Goal: Transaction & Acquisition: Purchase product/service

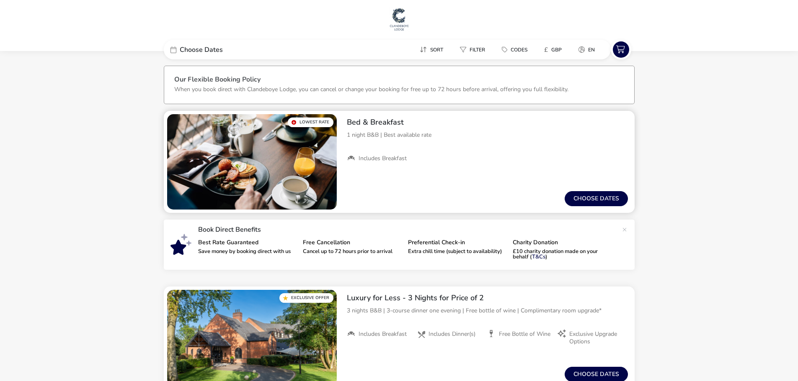
click at [458, 141] on div "1 night B&B | Best available rate" at bounding box center [487, 140] width 281 height 18
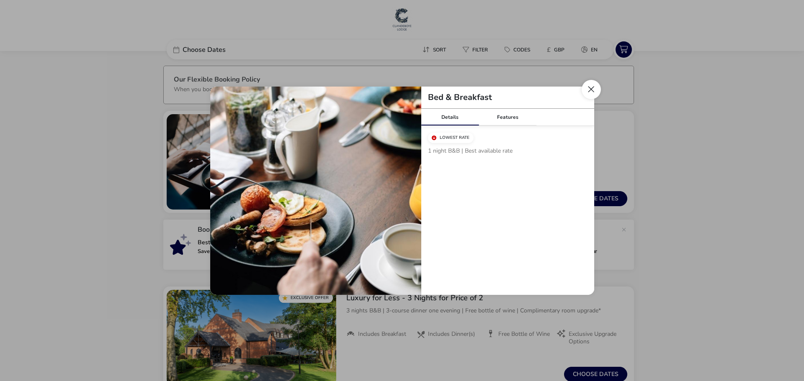
click at [590, 89] on button "Close modal" at bounding box center [590, 89] width 19 height 19
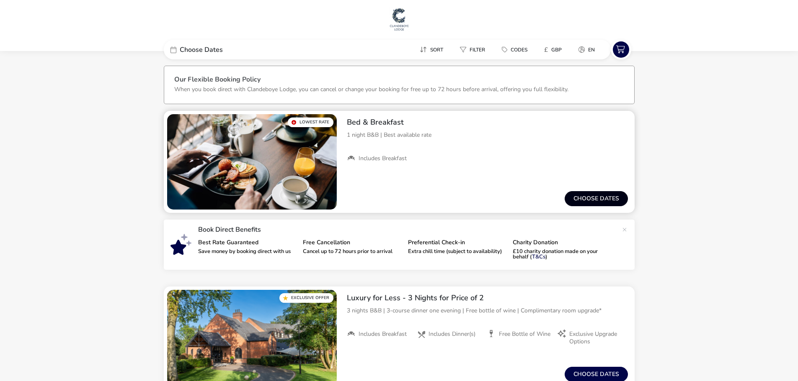
click at [590, 191] on button "Choose dates" at bounding box center [595, 198] width 63 height 15
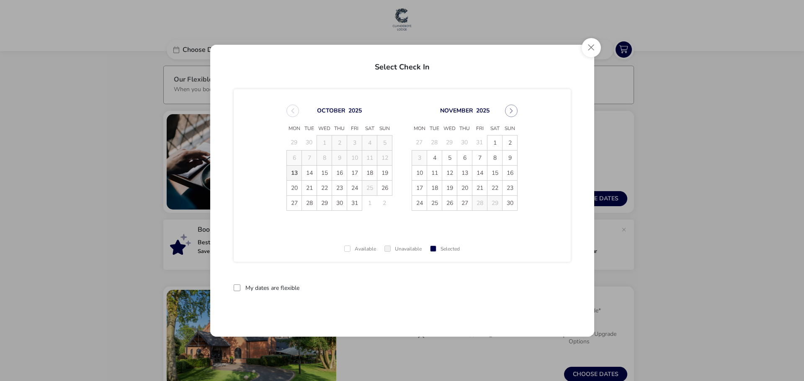
click at [294, 172] on span "13" at bounding box center [294, 173] width 15 height 15
click at [306, 175] on span "14" at bounding box center [309, 173] width 15 height 15
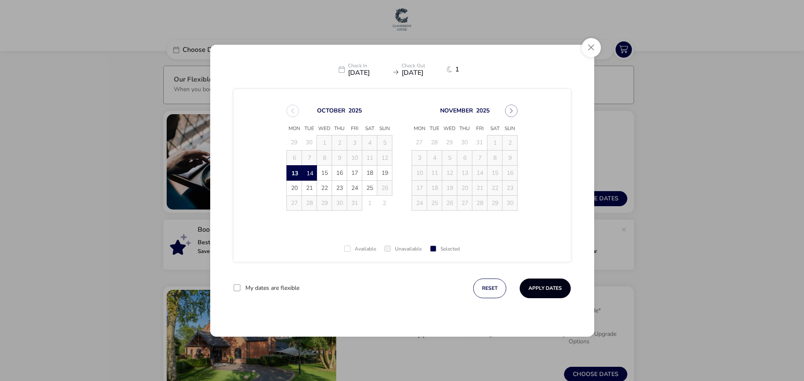
click at [552, 288] on button "Apply Dates" at bounding box center [545, 289] width 51 height 20
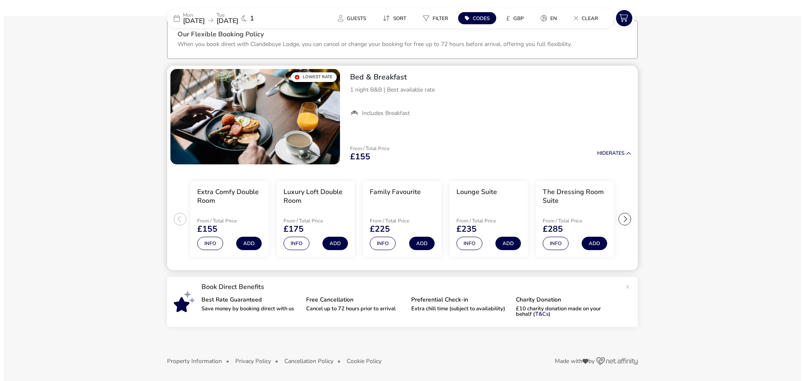
scroll to position [46, 0]
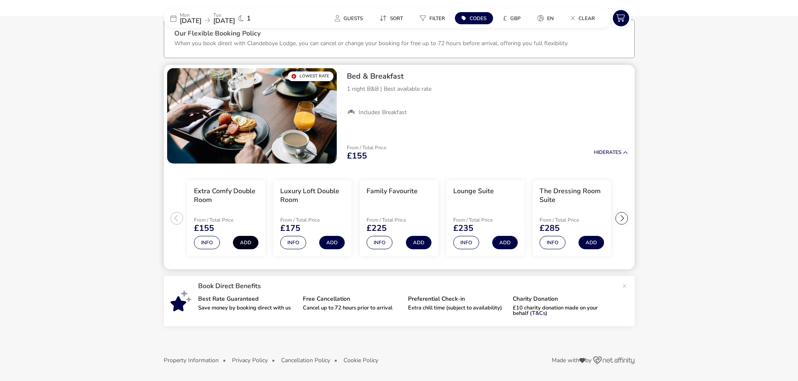
click at [247, 239] on button "Add" at bounding box center [246, 242] width 26 height 13
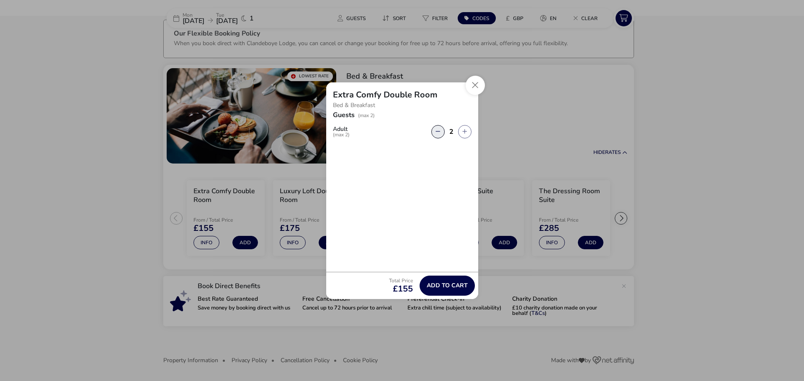
click at [435, 135] on button "button" at bounding box center [437, 131] width 13 height 13
type input "1"
click at [438, 284] on span "Add to cart" at bounding box center [447, 286] width 41 height 6
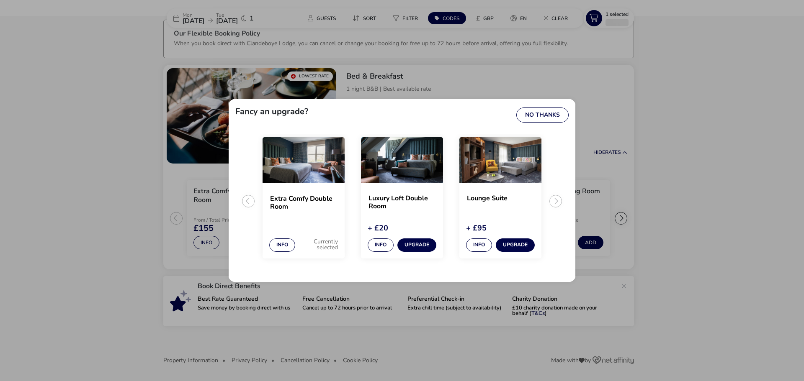
click at [556, 199] on ul "Extra Comfy Double Room Info Currently selected Luxury Loft Double Room + £20 I…" at bounding box center [401, 204] width 333 height 141
click at [538, 112] on button "No Thanks" at bounding box center [542, 115] width 52 height 15
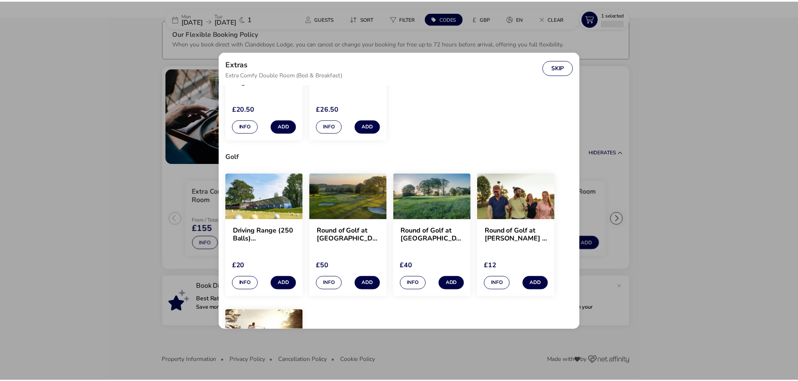
scroll to position [251, 0]
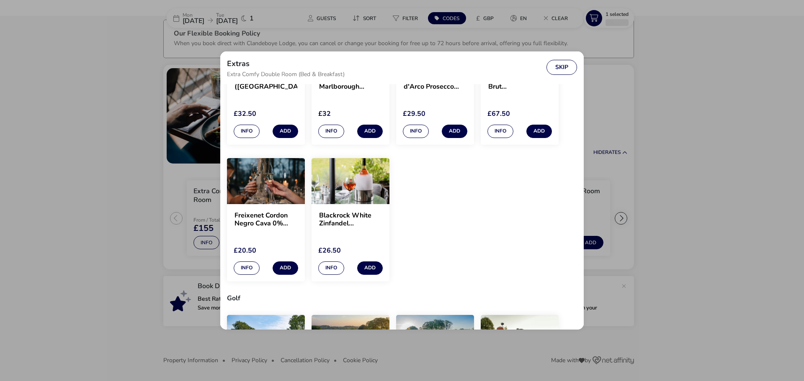
click at [505, 215] on div "Crux Malbec (Argentina) £32.50 Info Add Saint Clair Marlborough Sauvignon Blanc…" at bounding box center [402, 152] width 350 height 274
click at [569, 71] on button "Skip" at bounding box center [561, 67] width 31 height 15
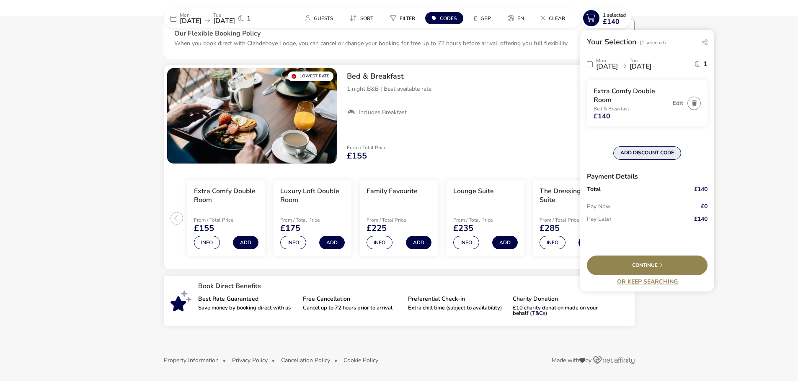
click at [646, 153] on button "ADD DISCOUNT CODE" at bounding box center [647, 153] width 68 height 13
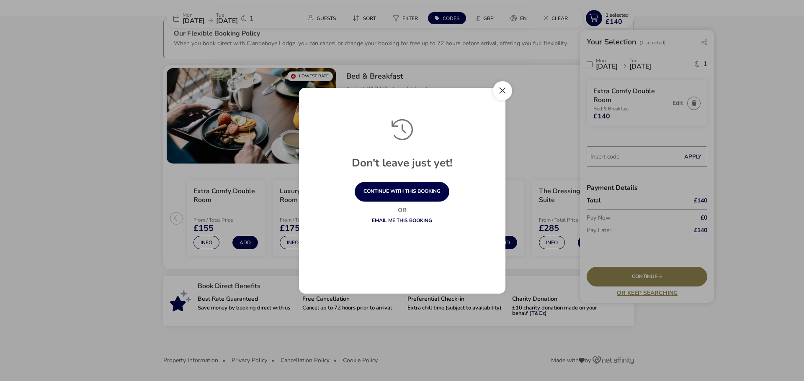
click at [495, 93] on button "Close" at bounding box center [502, 90] width 19 height 19
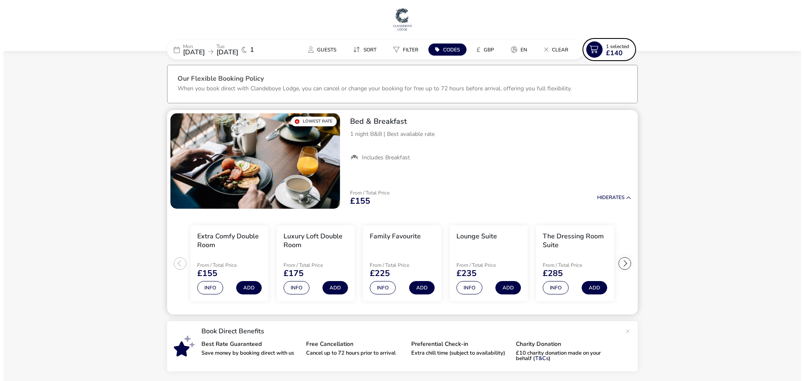
scroll to position [0, 0]
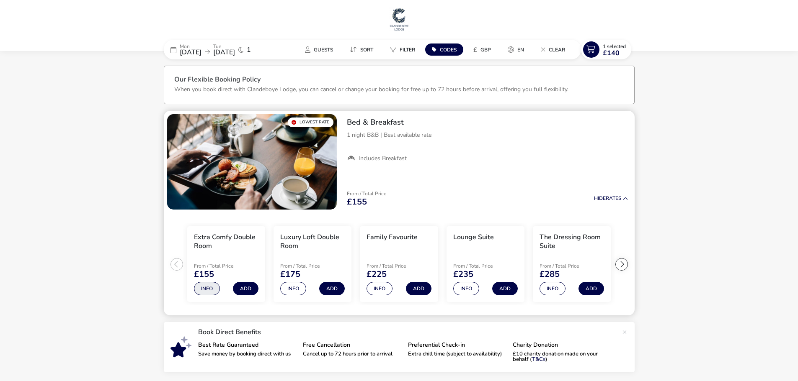
click at [214, 287] on button "Info" at bounding box center [207, 288] width 26 height 13
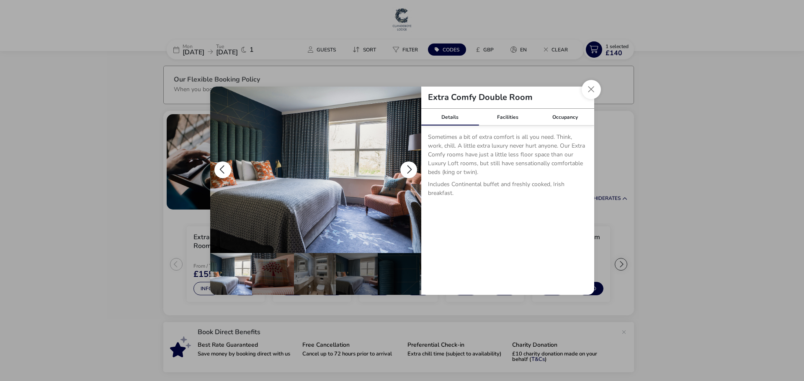
click at [412, 170] on button "details" at bounding box center [408, 170] width 17 height 17
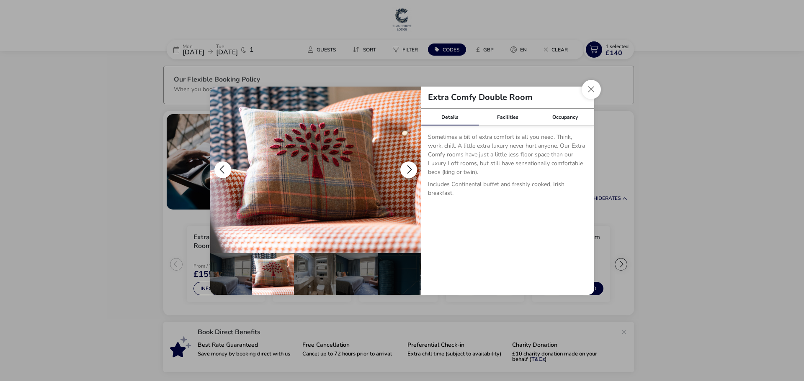
click at [412, 170] on button "details" at bounding box center [408, 170] width 17 height 17
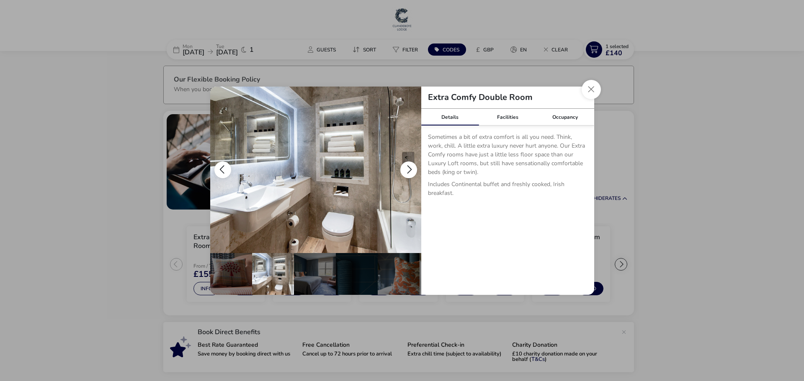
click at [412, 170] on button "details" at bounding box center [408, 170] width 17 height 17
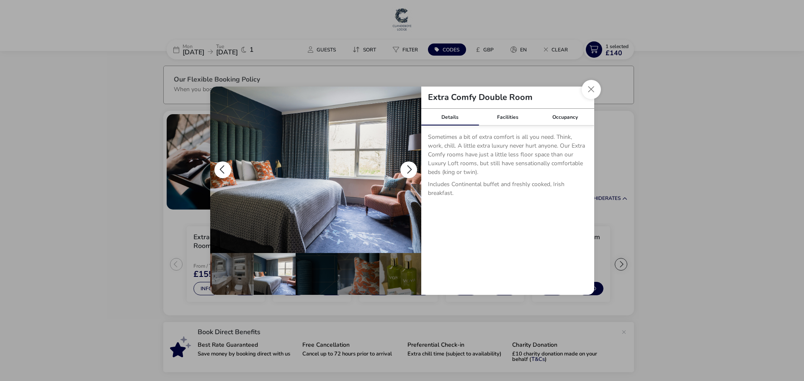
click at [412, 170] on button "details" at bounding box center [408, 170] width 17 height 17
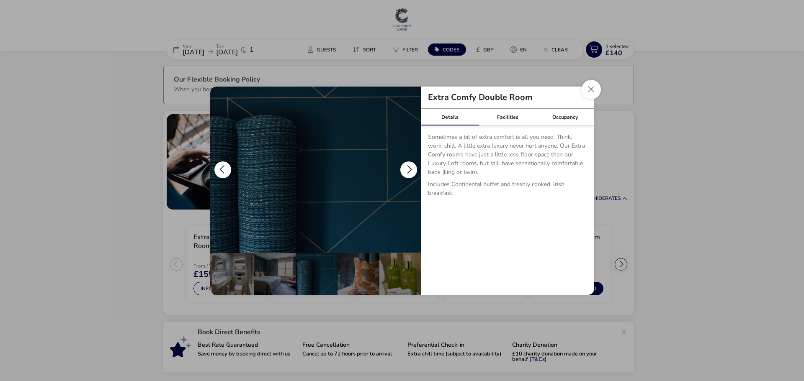
click at [412, 170] on button "details" at bounding box center [408, 170] width 17 height 17
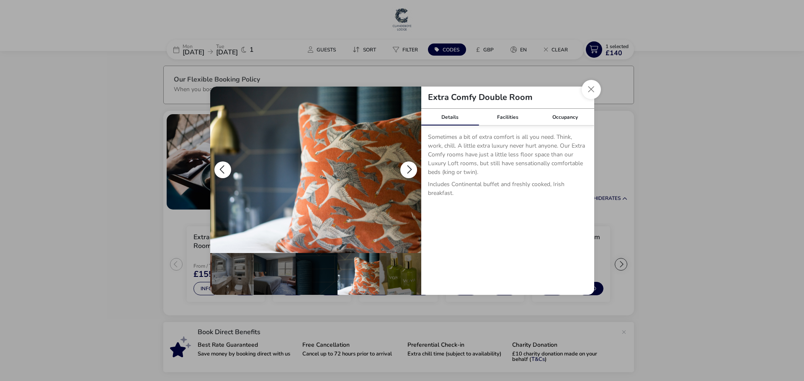
click at [412, 170] on button "details" at bounding box center [408, 170] width 17 height 17
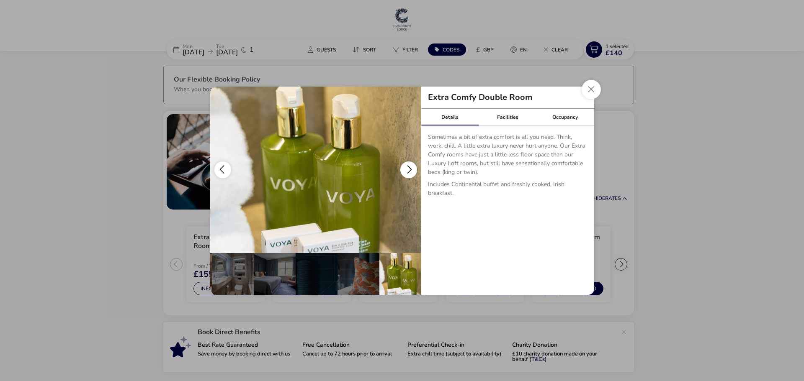
click at [412, 170] on button "details" at bounding box center [408, 170] width 17 height 17
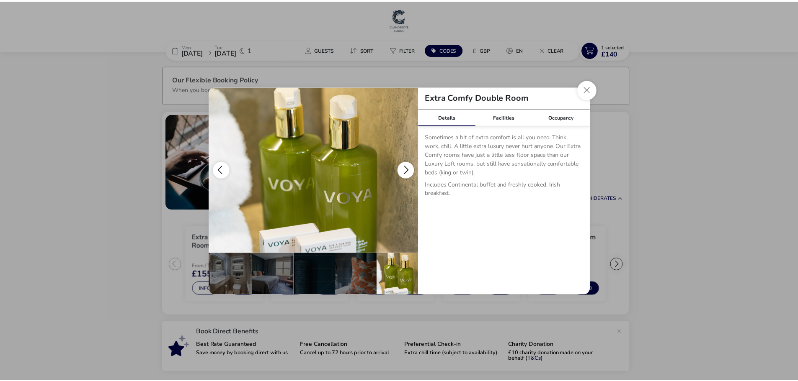
scroll to position [0, 0]
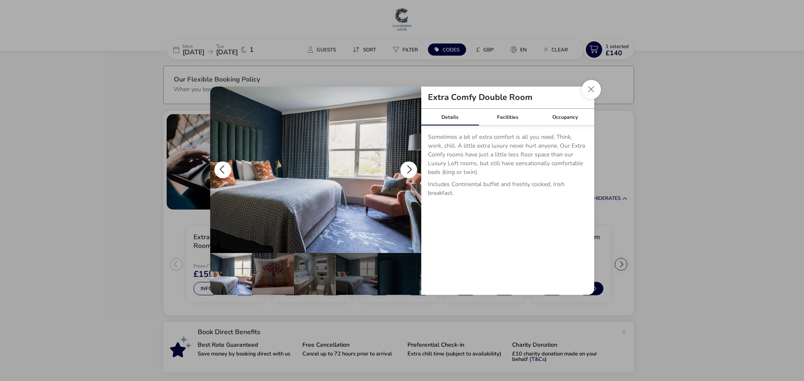
click at [412, 170] on button "details" at bounding box center [408, 170] width 17 height 17
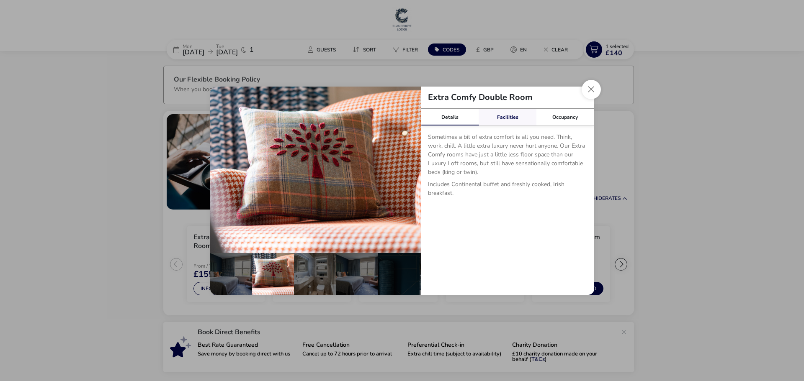
click at [504, 120] on link "Facilities" at bounding box center [508, 117] width 58 height 17
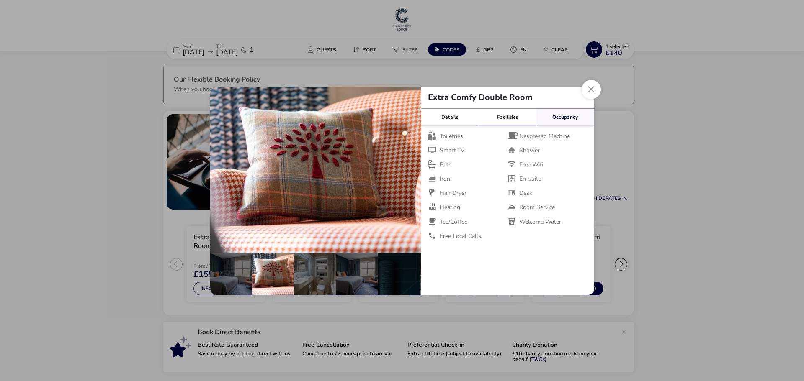
click at [574, 118] on link "Occupancy" at bounding box center [565, 117] width 58 height 17
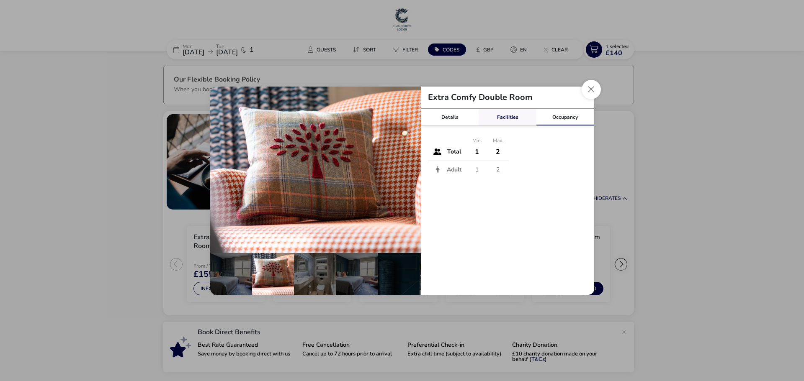
click at [507, 118] on link "Facilities" at bounding box center [508, 117] width 58 height 17
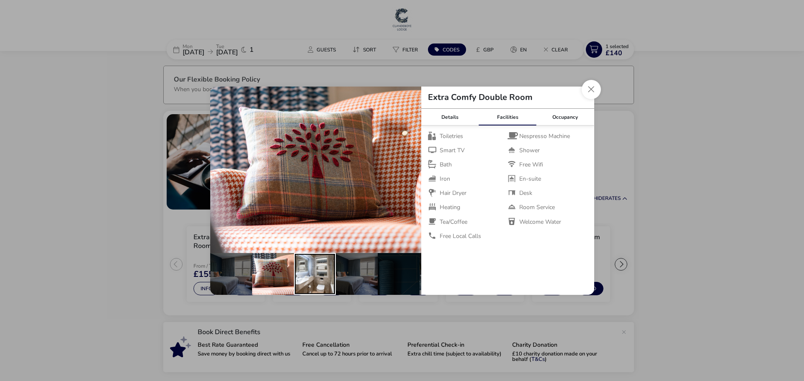
click at [317, 280] on div "details" at bounding box center [315, 274] width 42 height 42
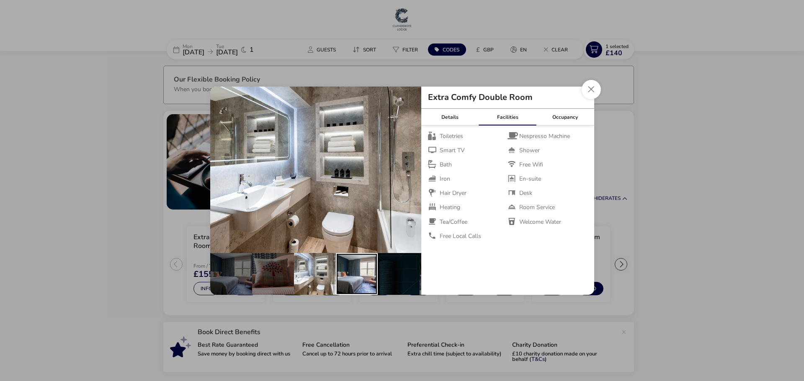
click at [358, 274] on div "details" at bounding box center [357, 274] width 42 height 42
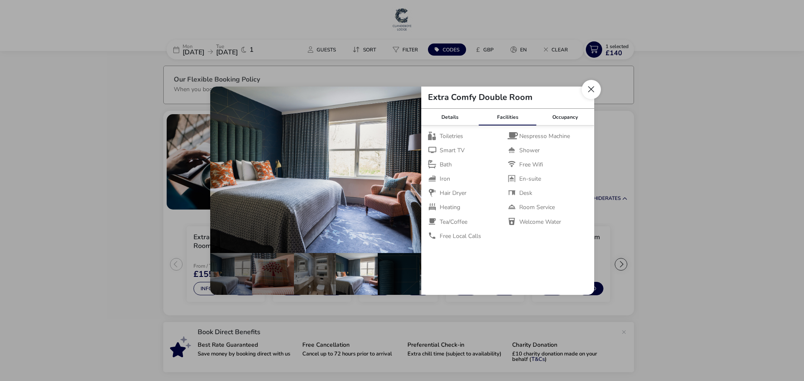
click at [594, 82] on button "Close dialog" at bounding box center [590, 89] width 19 height 19
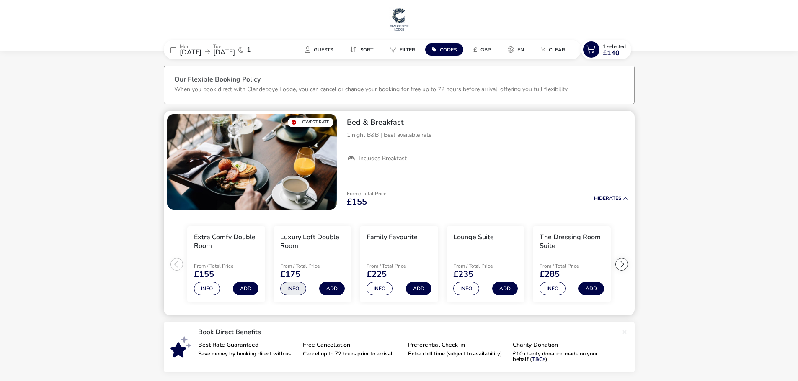
click at [296, 291] on button "Info" at bounding box center [293, 288] width 26 height 13
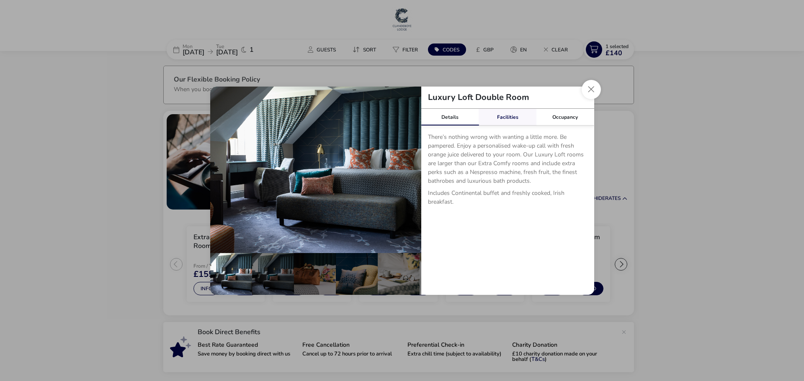
click at [511, 119] on link "Facilities" at bounding box center [508, 117] width 58 height 17
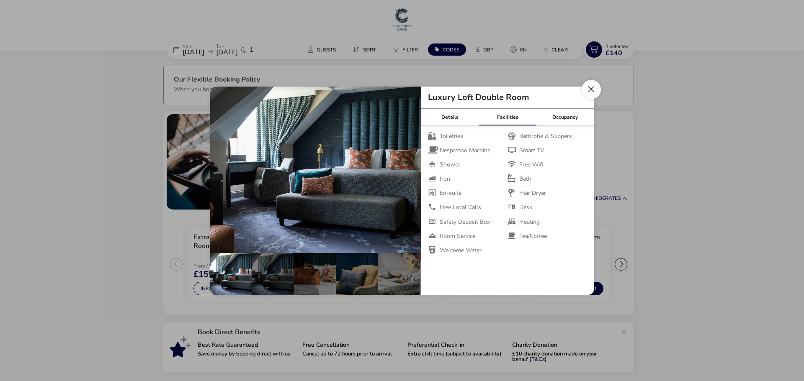
click at [587, 93] on button "Close dialog" at bounding box center [590, 89] width 19 height 19
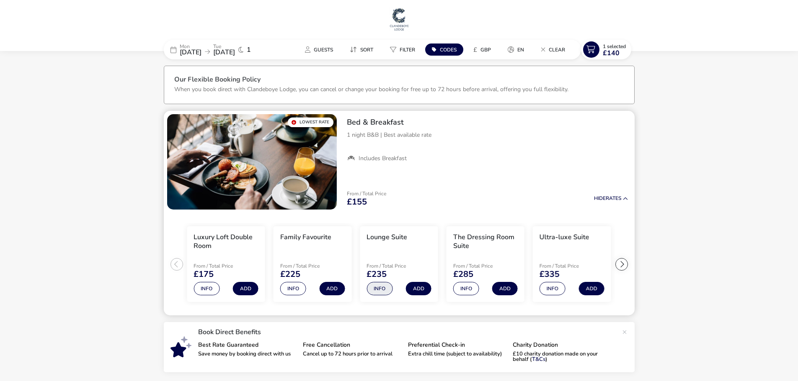
click at [373, 291] on button "Info" at bounding box center [379, 288] width 26 height 13
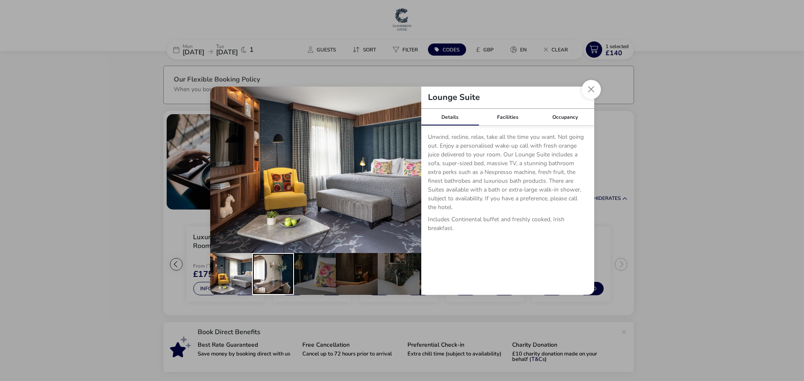
click at [289, 273] on div "details" at bounding box center [273, 274] width 42 height 42
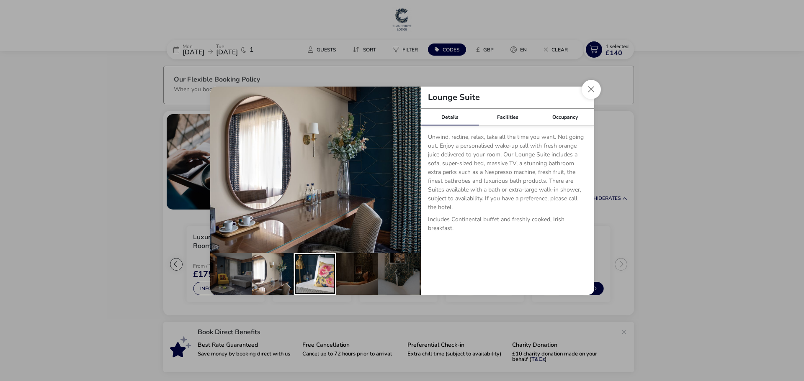
click at [322, 274] on div "details" at bounding box center [315, 274] width 42 height 42
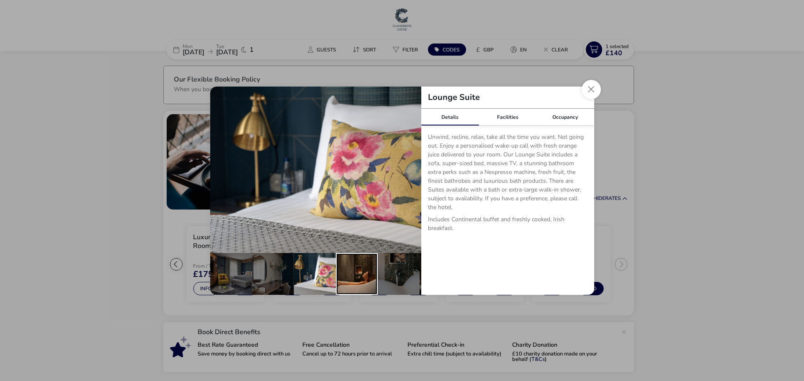
click at [359, 270] on div "details" at bounding box center [357, 274] width 42 height 42
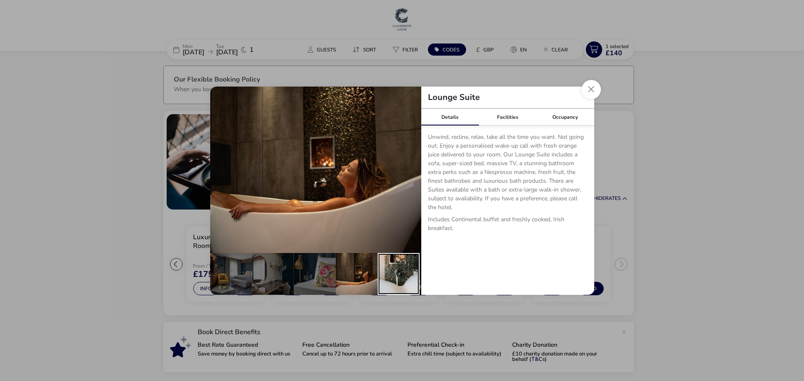
click at [384, 266] on div "details" at bounding box center [399, 274] width 42 height 42
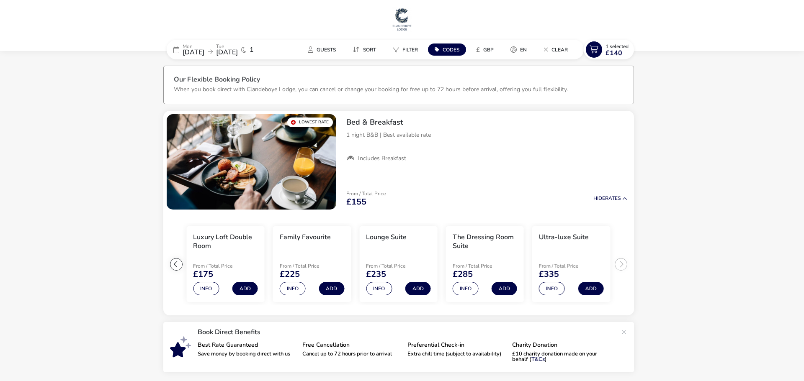
click at [709, 286] on div "Lounge Suite Details Facilities Occupancy Unwind, recline, relax, take all the …" at bounding box center [402, 190] width 804 height 381
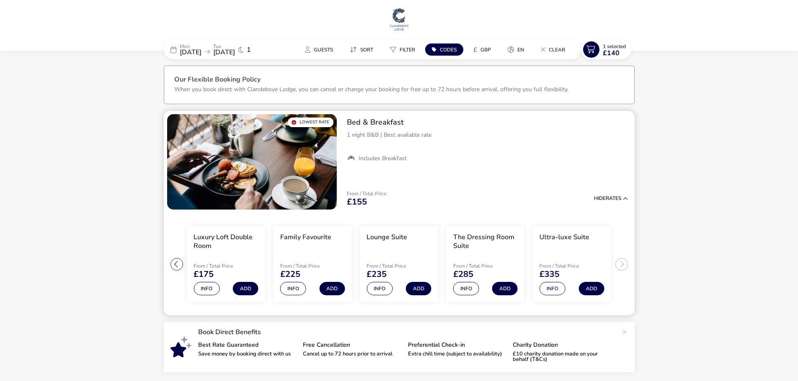
click at [403, 257] on li "Lounge Suite From / Total Price £235 Info Add" at bounding box center [399, 264] width 78 height 76
click at [385, 288] on button "Info" at bounding box center [379, 288] width 26 height 13
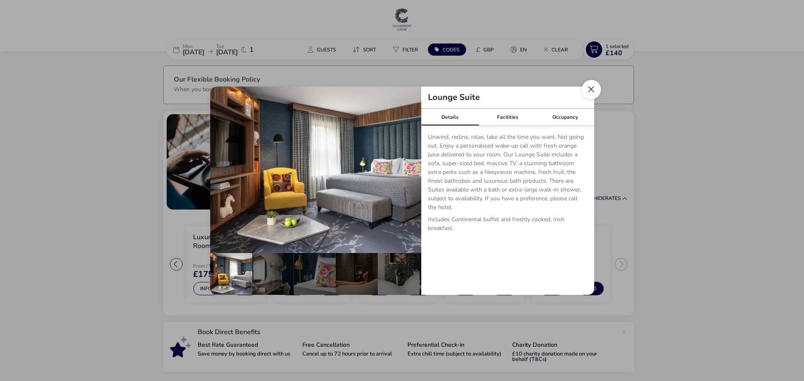
click at [592, 88] on button "Close dialog" at bounding box center [590, 89] width 19 height 19
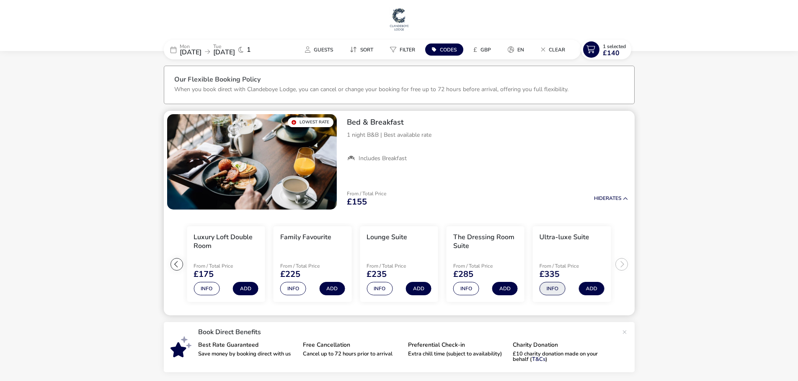
click at [552, 289] on button "Info" at bounding box center [552, 288] width 26 height 13
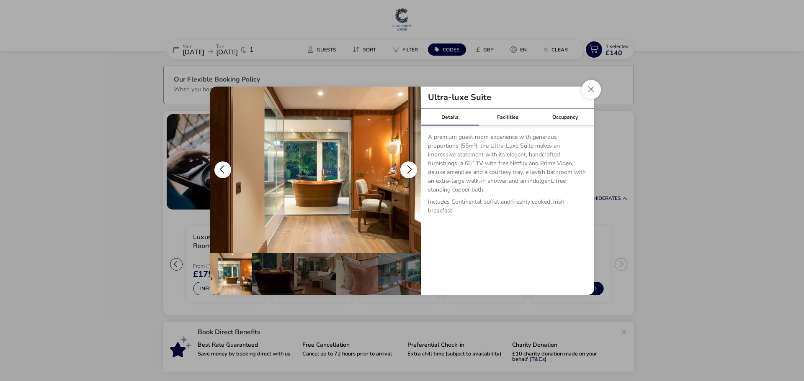
drag, startPoint x: 588, startPoint y: 92, endPoint x: 404, endPoint y: 149, distance: 193.3
click at [591, 91] on button "Close dialog" at bounding box center [590, 89] width 19 height 19
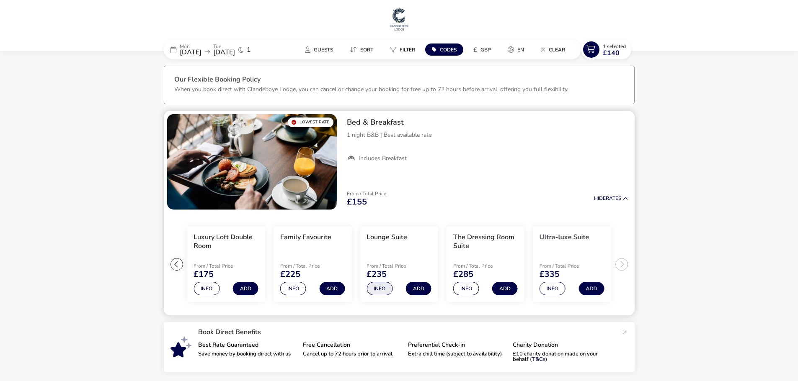
click at [380, 289] on button "Info" at bounding box center [379, 288] width 26 height 13
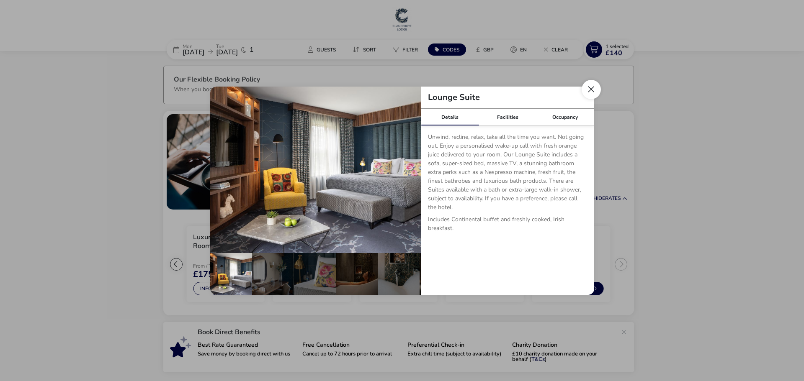
click at [597, 84] on button "Close dialog" at bounding box center [590, 89] width 19 height 19
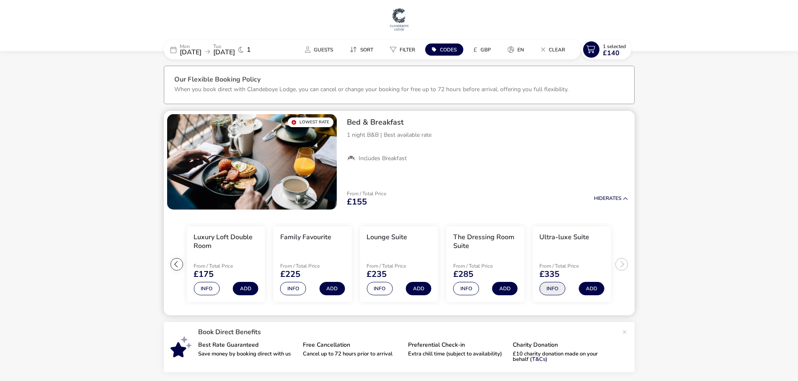
click at [559, 288] on button "Info" at bounding box center [552, 288] width 26 height 13
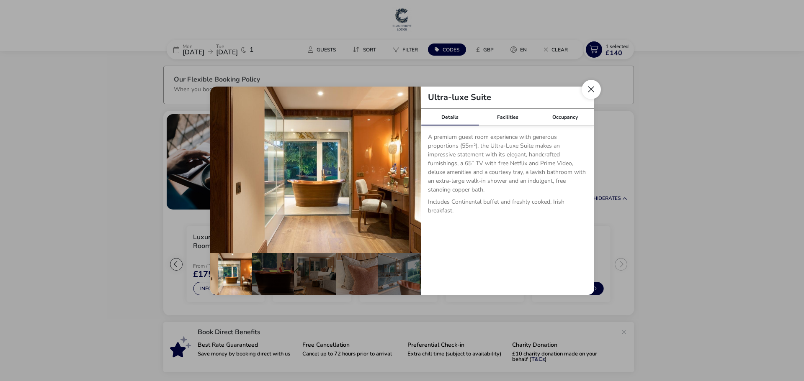
drag, startPoint x: 589, startPoint y: 90, endPoint x: 593, endPoint y: 89, distance: 4.9
click at [591, 90] on button "Close dialog" at bounding box center [590, 89] width 19 height 19
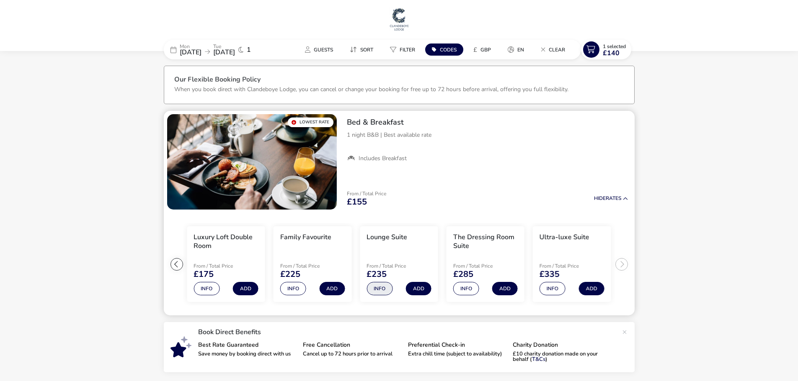
click at [383, 290] on button "Info" at bounding box center [379, 288] width 26 height 13
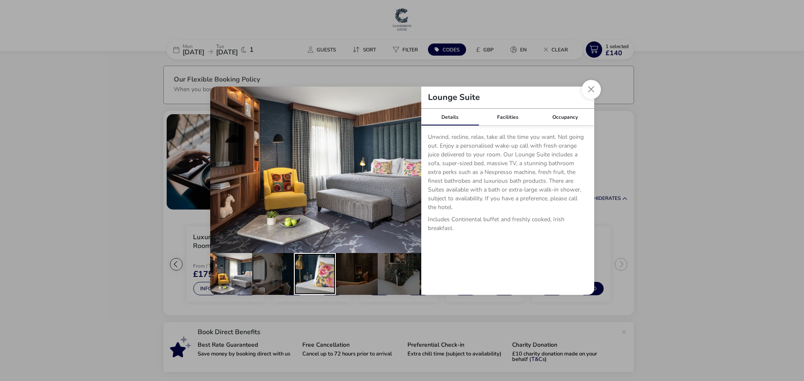
click at [301, 280] on div "details" at bounding box center [315, 274] width 42 height 42
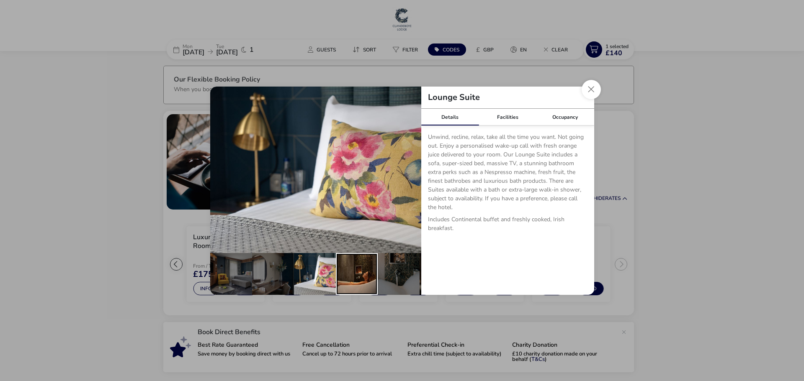
click at [350, 278] on div "details" at bounding box center [357, 274] width 42 height 42
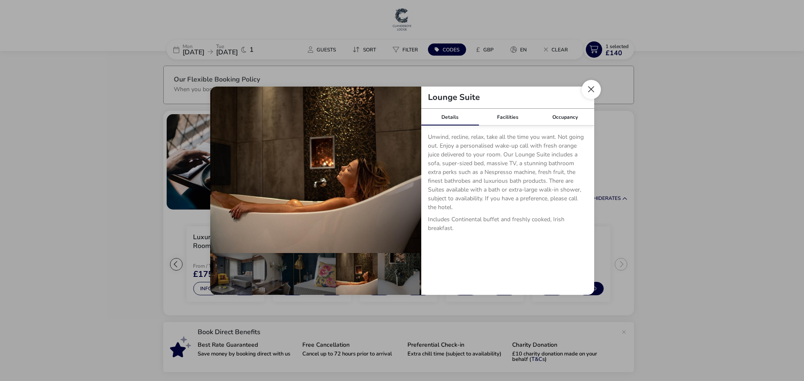
click at [590, 88] on button "Close dialog" at bounding box center [590, 89] width 19 height 19
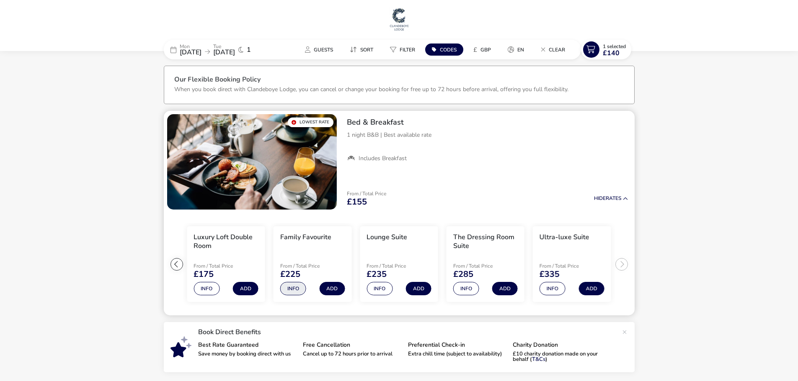
click at [297, 289] on button "Info" at bounding box center [293, 288] width 26 height 13
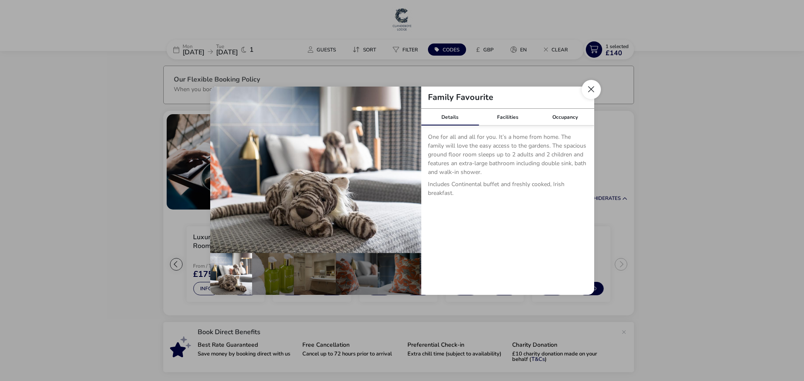
click at [589, 91] on button "Close dialog" at bounding box center [590, 89] width 19 height 19
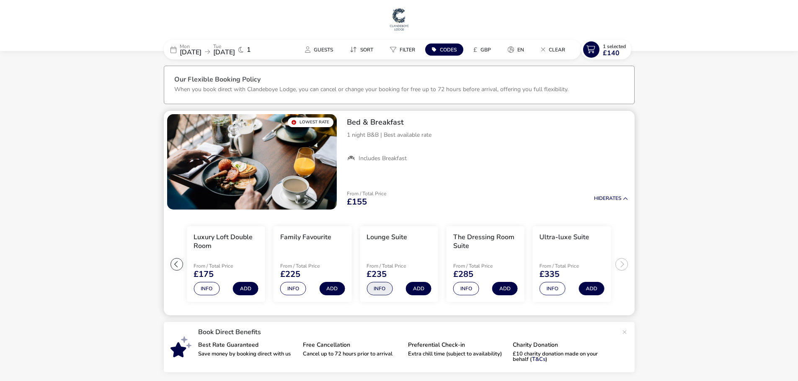
click at [375, 289] on button "Info" at bounding box center [379, 288] width 26 height 13
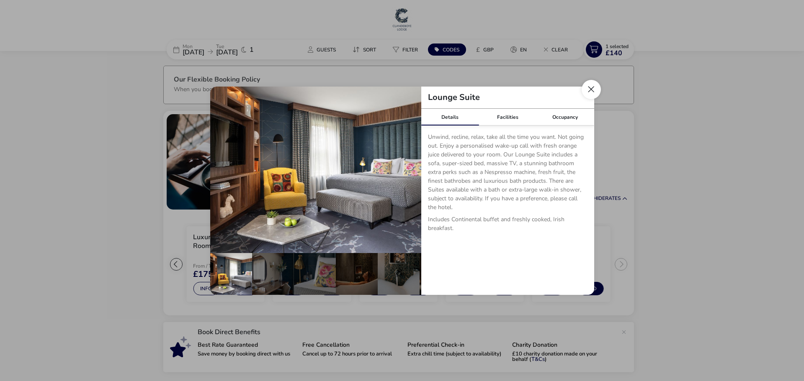
click at [590, 86] on button "Close dialog" at bounding box center [590, 89] width 19 height 19
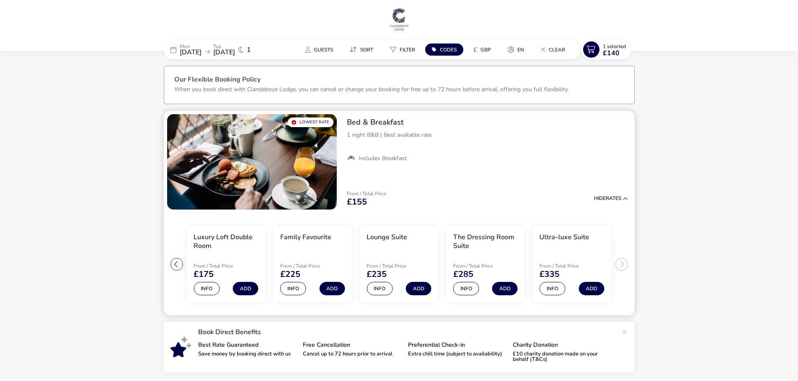
click at [617, 265] on ul "Extra Comfy Double Room From / Total Price £155 Info Add Luxury Loft Double Roo…" at bounding box center [399, 264] width 471 height 103
click at [180, 266] on div at bounding box center [176, 264] width 13 height 13
click at [203, 290] on button "Info" at bounding box center [207, 288] width 26 height 13
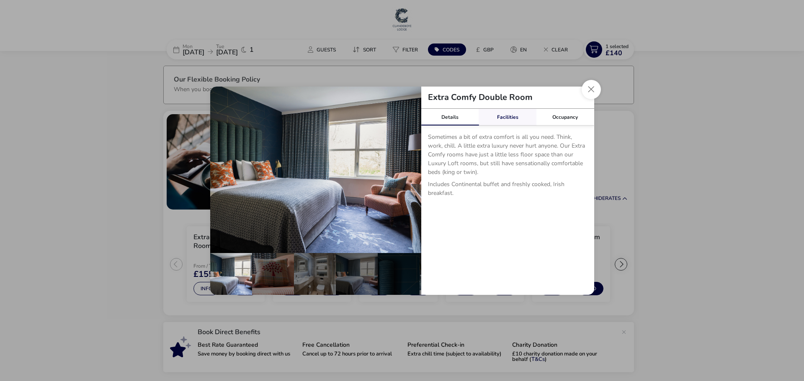
click at [507, 119] on link "Facilities" at bounding box center [508, 117] width 58 height 17
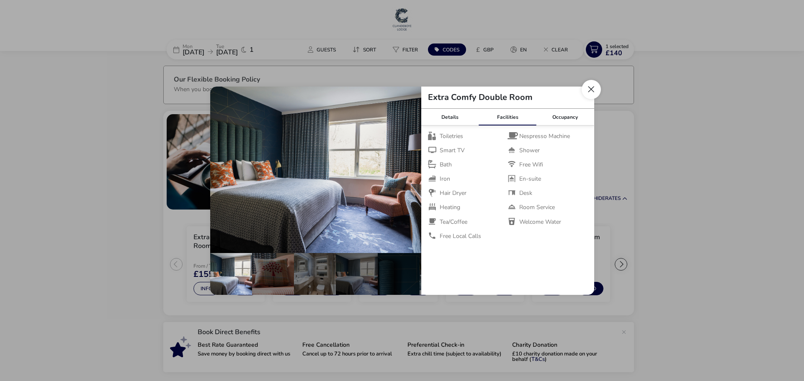
click at [592, 90] on button "Close dialog" at bounding box center [590, 89] width 19 height 19
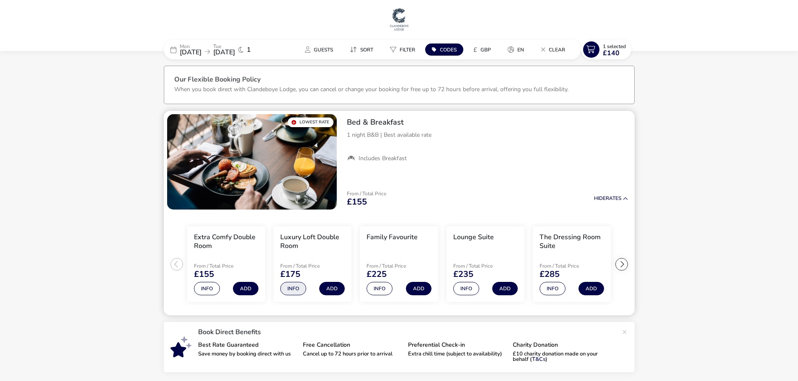
click at [293, 293] on button "Info" at bounding box center [293, 288] width 26 height 13
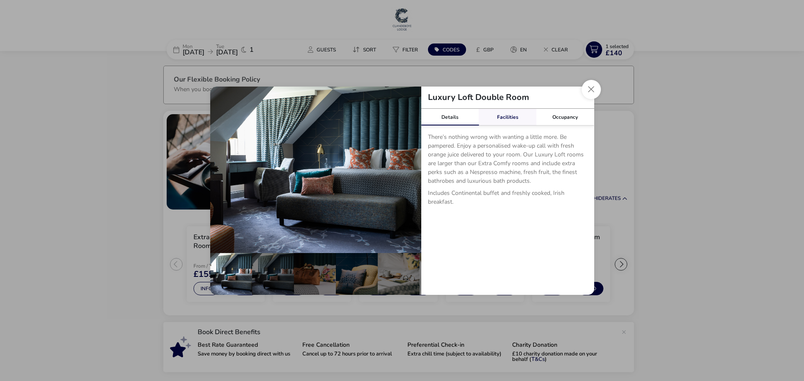
click at [514, 116] on link "Facilities" at bounding box center [508, 117] width 58 height 17
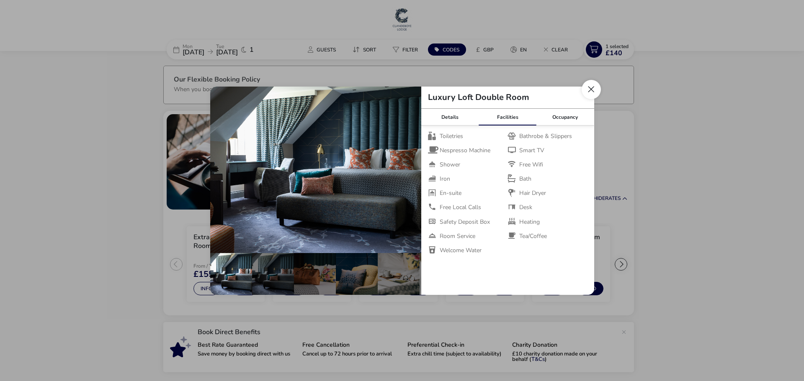
click at [596, 85] on button "Close dialog" at bounding box center [590, 89] width 19 height 19
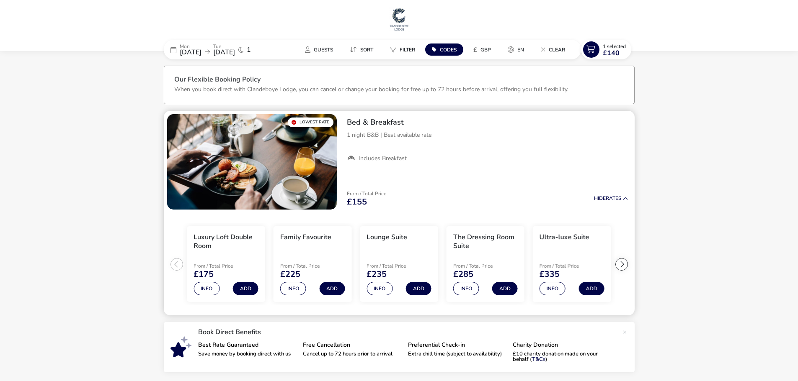
click at [175, 269] on ul "Extra Comfy Double Room From / Total Price £155 Info Add Luxury Loft Double Roo…" at bounding box center [399, 264] width 471 height 103
click at [174, 268] on ul "Extra Comfy Double Room From / Total Price £155 Info Add Luxury Loft Double Roo…" at bounding box center [399, 264] width 471 height 103
click at [174, 267] on ul "Extra Comfy Double Room From / Total Price £155 Info Add Luxury Loft Double Roo…" at bounding box center [399, 264] width 471 height 103
click at [232, 236] on h3 "Luxury Loft Double Room" at bounding box center [225, 242] width 64 height 18
click at [199, 291] on button "Info" at bounding box center [206, 288] width 26 height 13
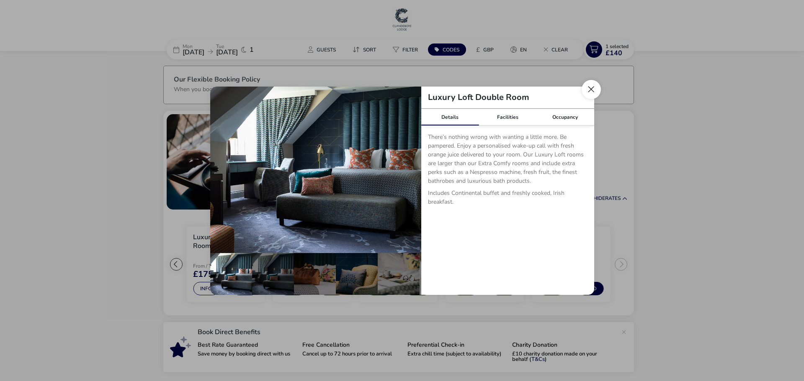
click at [599, 88] on button "Close dialog" at bounding box center [590, 89] width 19 height 19
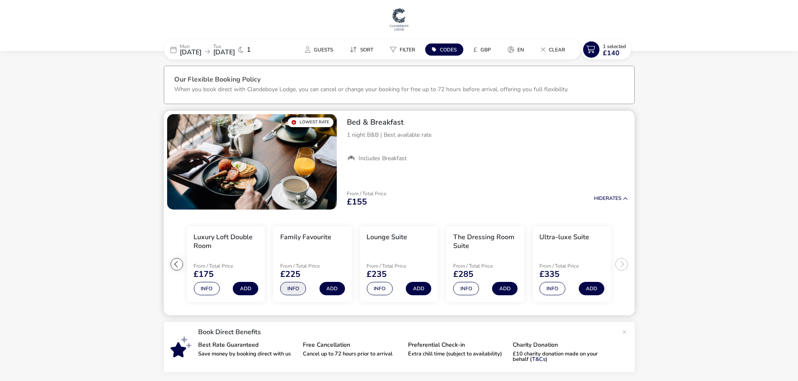
click at [295, 293] on button "Info" at bounding box center [293, 288] width 26 height 13
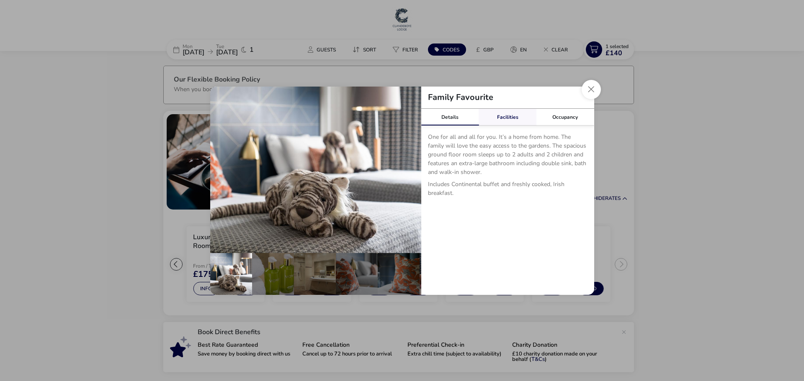
click at [504, 117] on link "Facilities" at bounding box center [508, 117] width 58 height 17
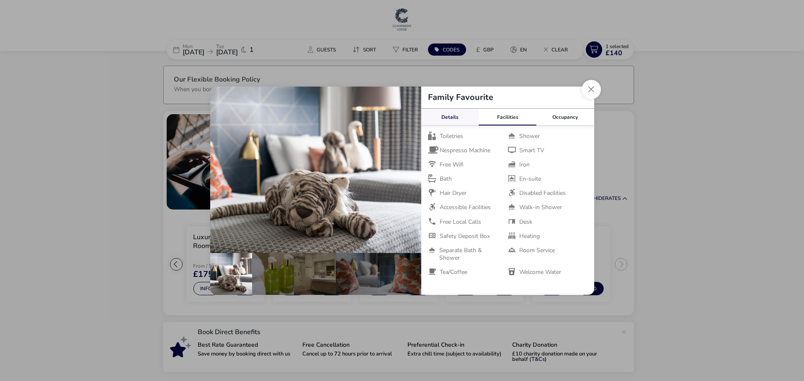
click at [447, 121] on link "Details" at bounding box center [450, 117] width 58 height 17
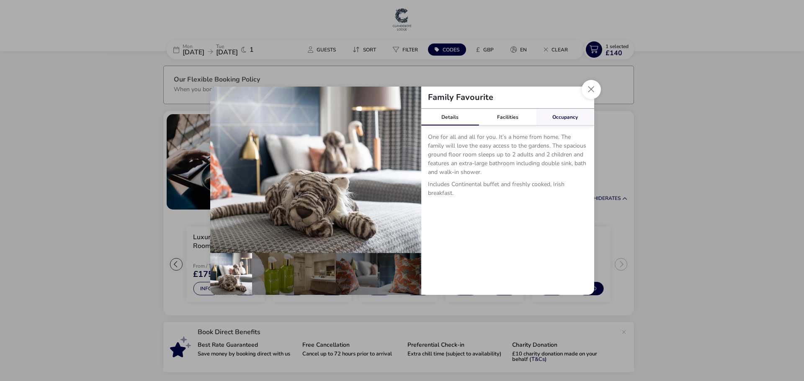
click at [574, 116] on link "Occupancy" at bounding box center [565, 117] width 58 height 17
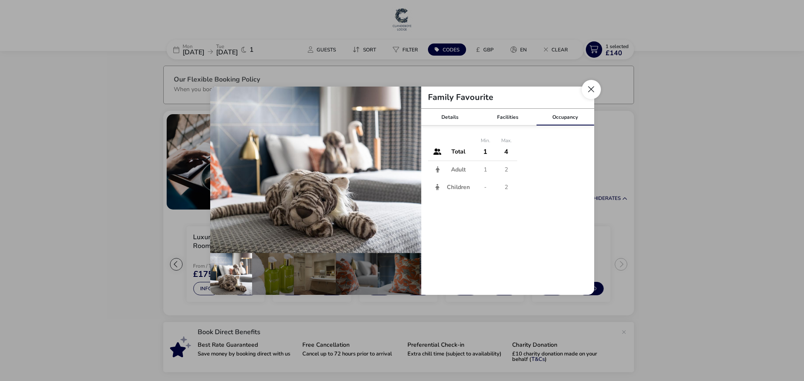
click at [592, 88] on button "Close dialog" at bounding box center [590, 89] width 19 height 19
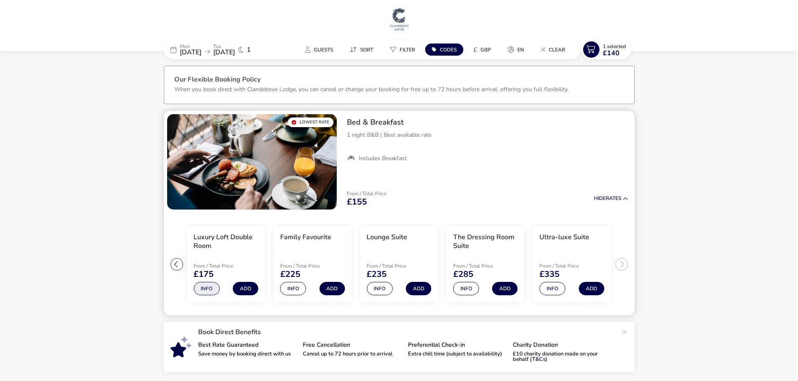
click at [211, 287] on button "Info" at bounding box center [206, 288] width 26 height 13
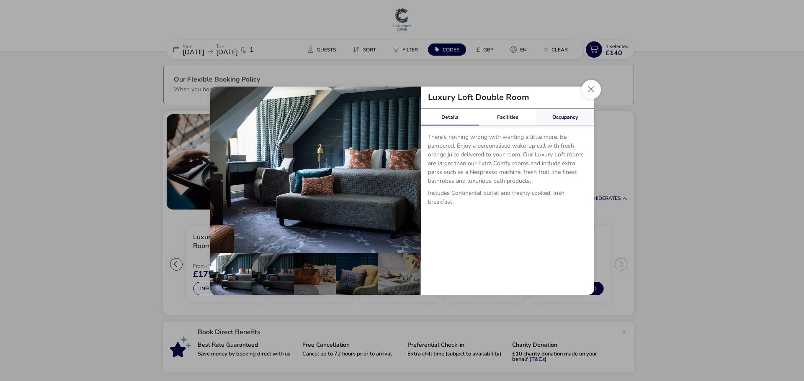
click at [569, 118] on link "Occupancy" at bounding box center [565, 117] width 58 height 17
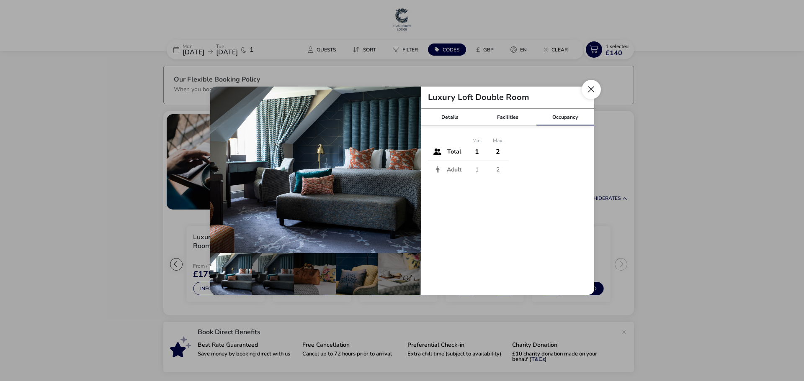
click at [592, 93] on button "Close dialog" at bounding box center [590, 89] width 19 height 19
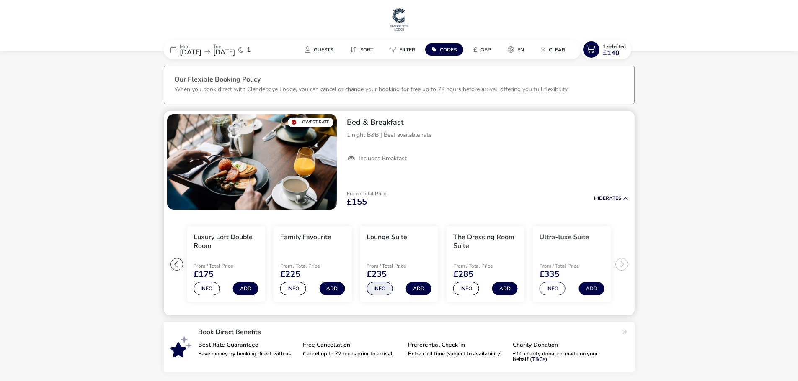
click at [375, 289] on button "Info" at bounding box center [379, 288] width 26 height 13
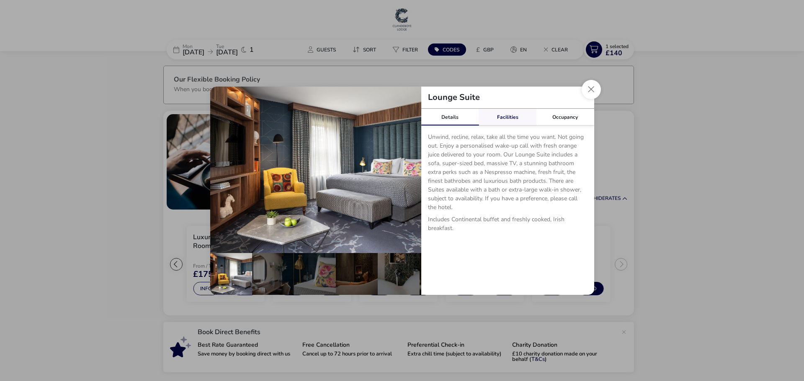
click at [512, 120] on link "Facilities" at bounding box center [508, 117] width 58 height 17
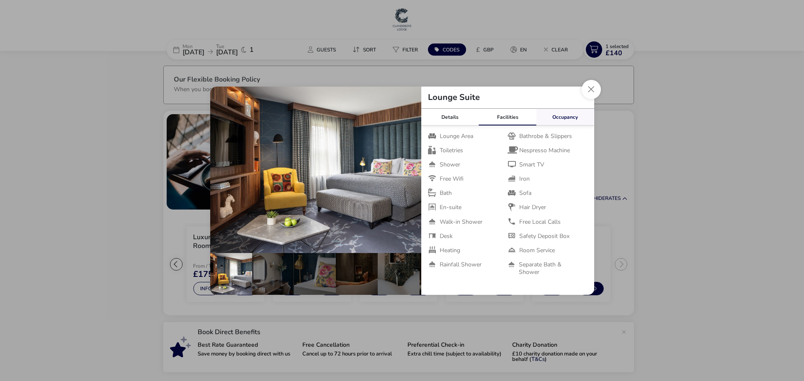
click at [567, 116] on link "Occupancy" at bounding box center [565, 117] width 58 height 17
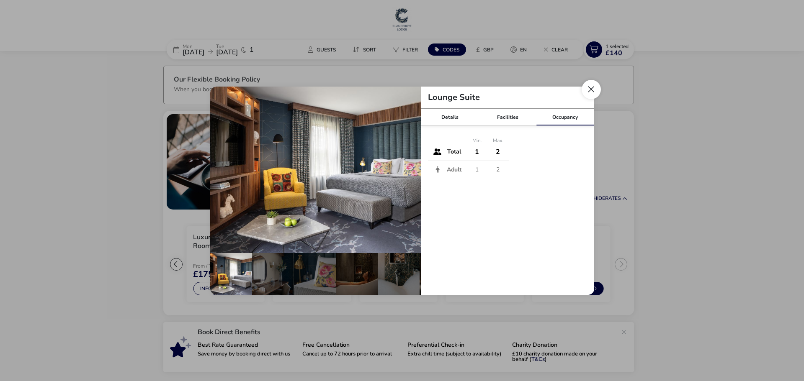
click at [594, 90] on button "Close dialog" at bounding box center [590, 89] width 19 height 19
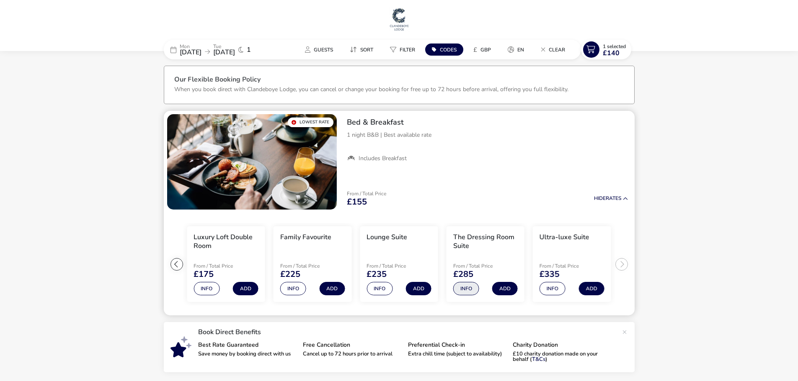
click at [465, 291] on button "Info" at bounding box center [466, 288] width 26 height 13
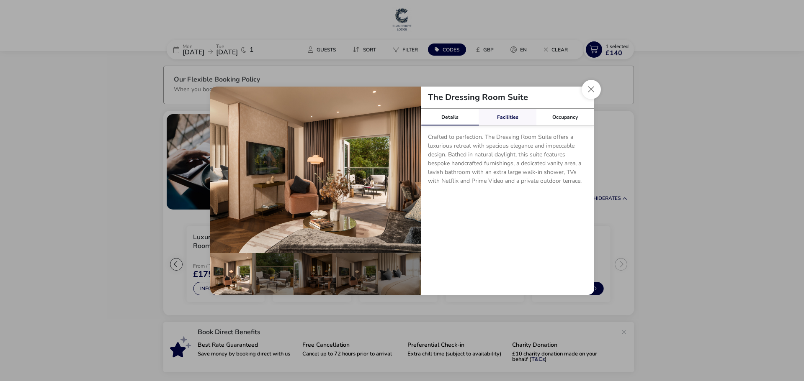
click at [505, 122] on link "Facilities" at bounding box center [508, 117] width 58 height 17
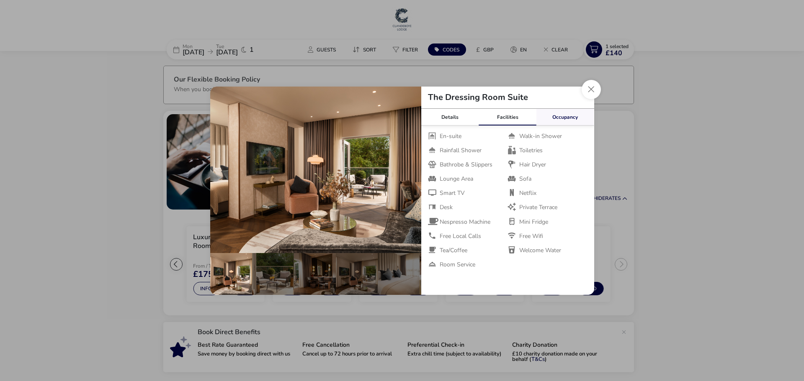
click at [568, 116] on link "Occupancy" at bounding box center [565, 117] width 58 height 17
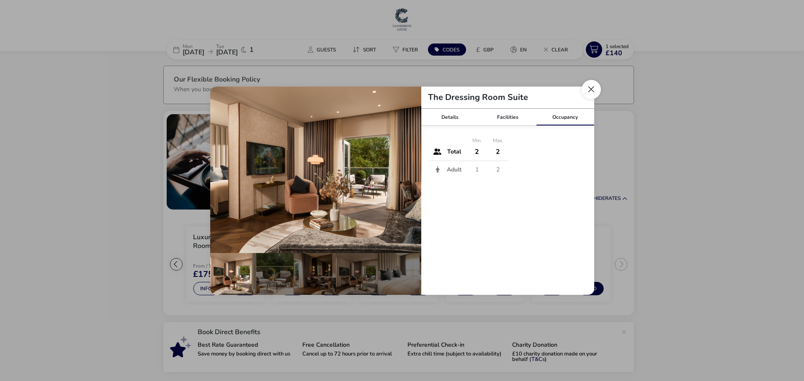
click at [591, 87] on button "Close dialog" at bounding box center [590, 89] width 19 height 19
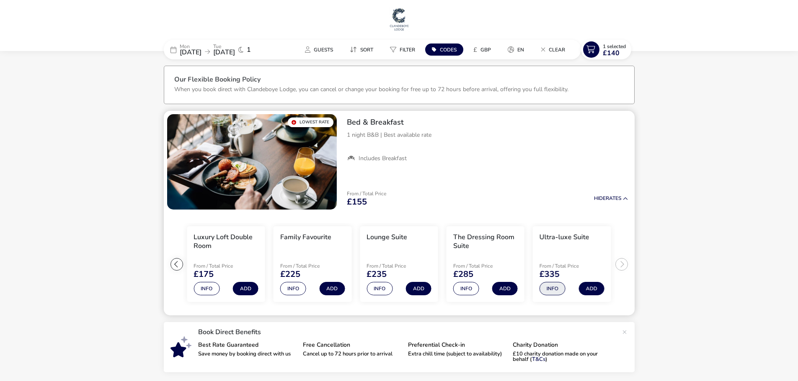
click at [544, 289] on button "Info" at bounding box center [552, 288] width 26 height 13
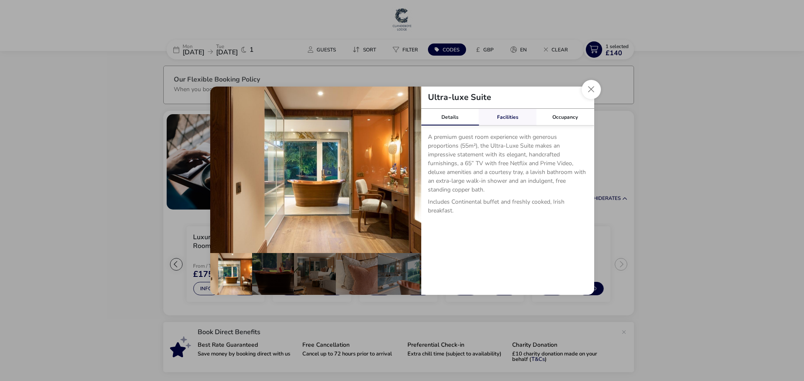
click at [518, 117] on link "Facilities" at bounding box center [508, 117] width 58 height 17
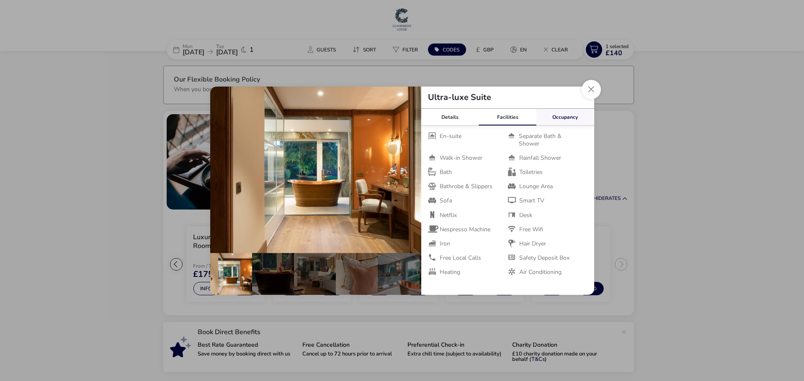
click at [564, 116] on link "Occupancy" at bounding box center [565, 117] width 58 height 17
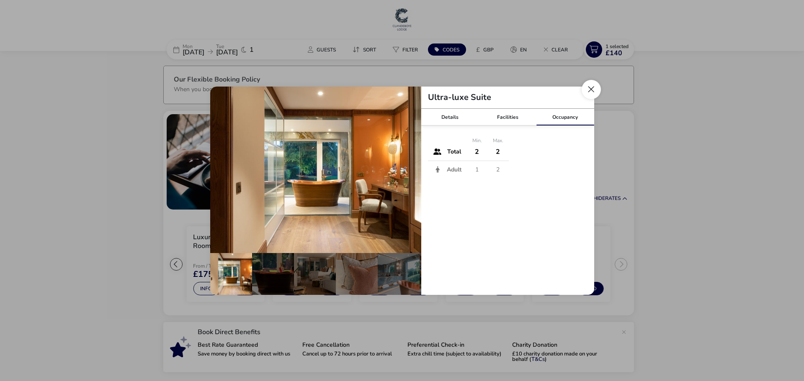
click at [593, 87] on button "Close dialog" at bounding box center [590, 89] width 19 height 19
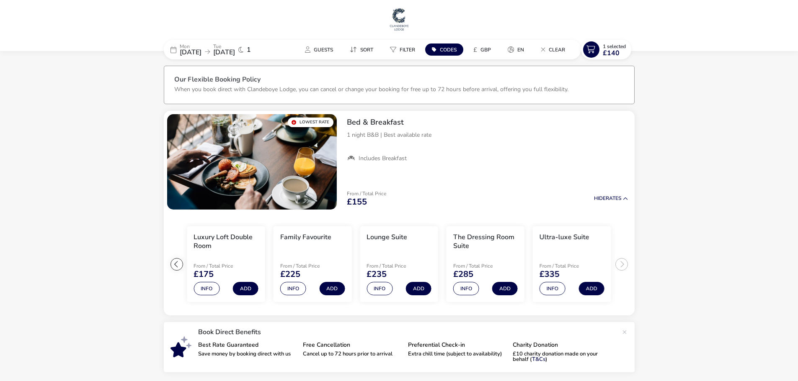
click at [401, 14] on img at bounding box center [398, 19] width 21 height 25
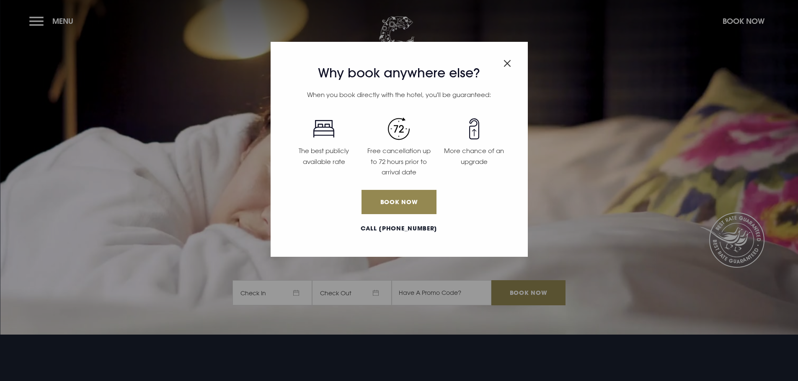
click at [40, 21] on div "Why book anywhere else? When you book directly with the hotel, you'll be guaran…" at bounding box center [399, 190] width 798 height 381
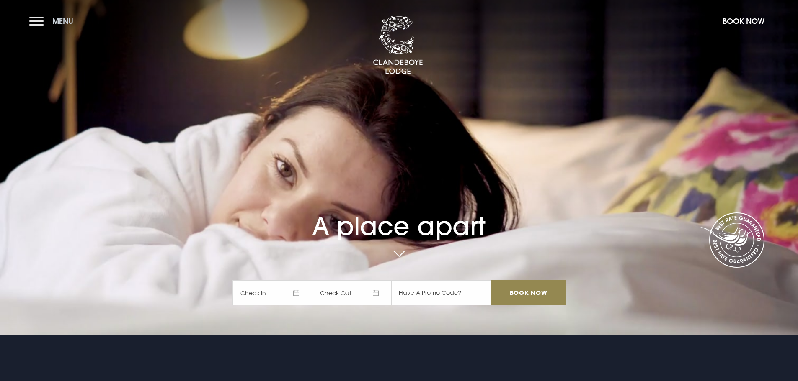
drag, startPoint x: 39, startPoint y: 22, endPoint x: 35, endPoint y: 24, distance: 4.7
click at [38, 22] on button "Menu" at bounding box center [53, 21] width 48 height 18
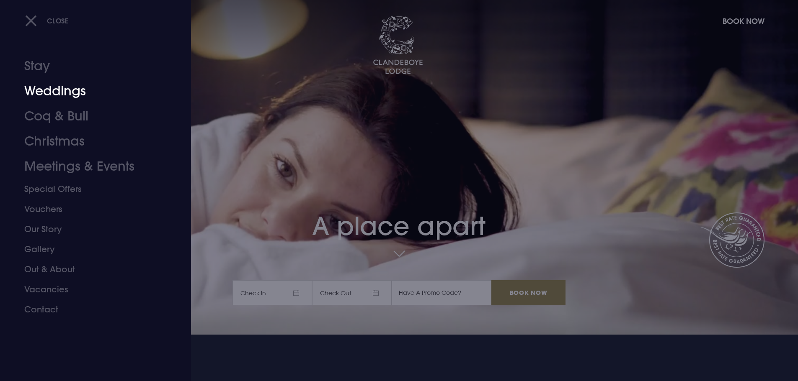
click at [66, 91] on link "Weddings" at bounding box center [90, 91] width 132 height 25
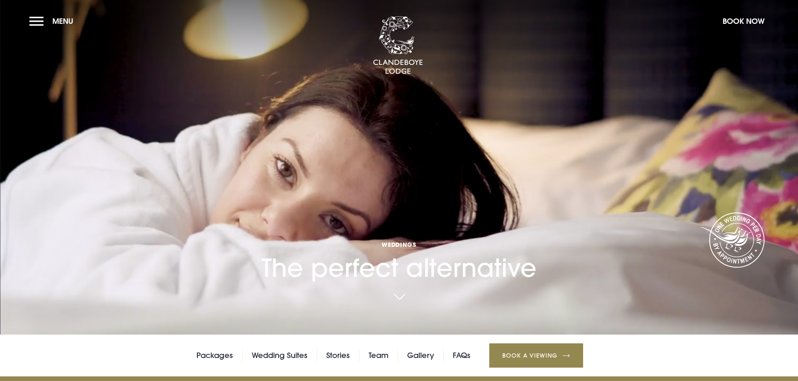
click at [405, 296] on link at bounding box center [398, 297] width 19 height 18
click at [30, 21] on button "Menu" at bounding box center [53, 21] width 48 height 18
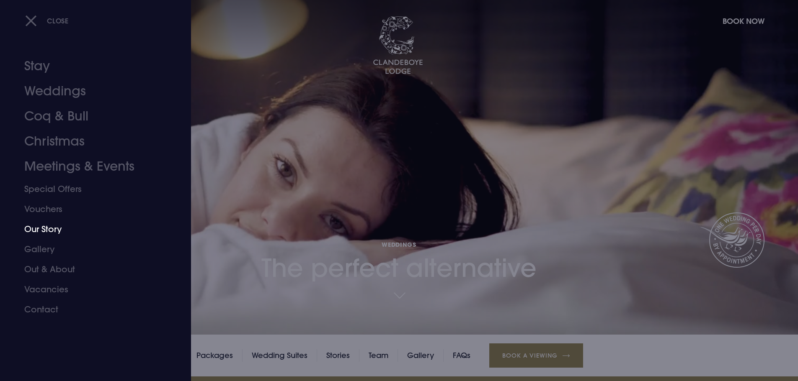
click at [48, 229] on link "Our Story" at bounding box center [90, 229] width 132 height 20
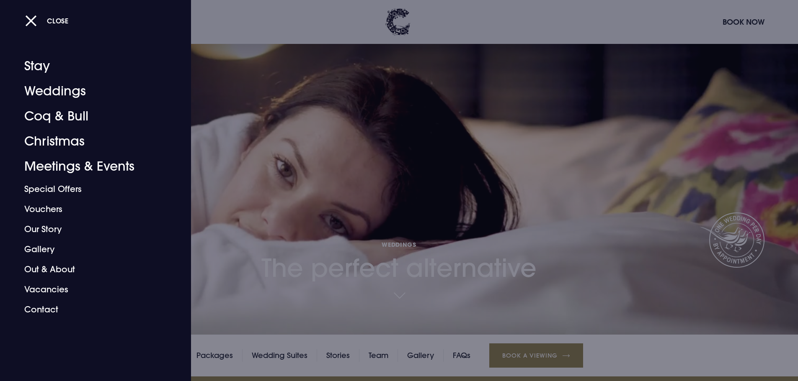
click at [330, 311] on div at bounding box center [399, 190] width 798 height 381
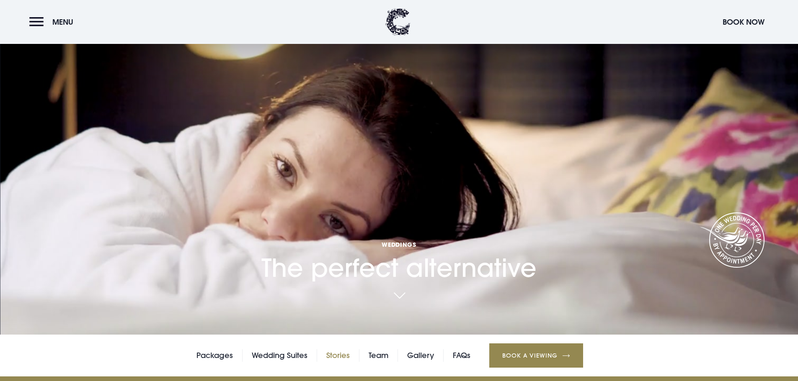
click at [340, 350] on link "Stories" at bounding box center [337, 356] width 23 height 13
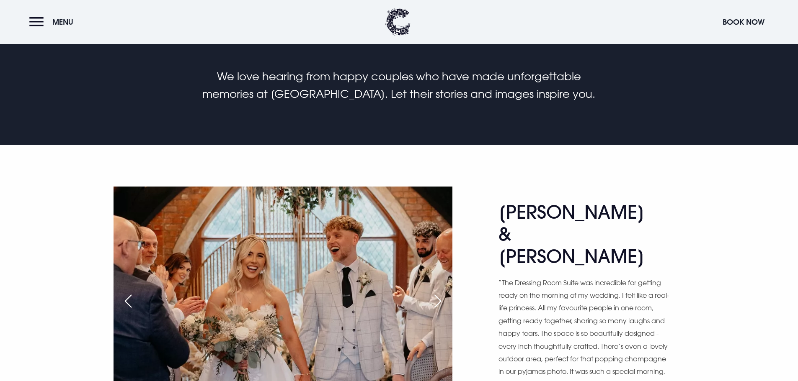
scroll to position [461, 0]
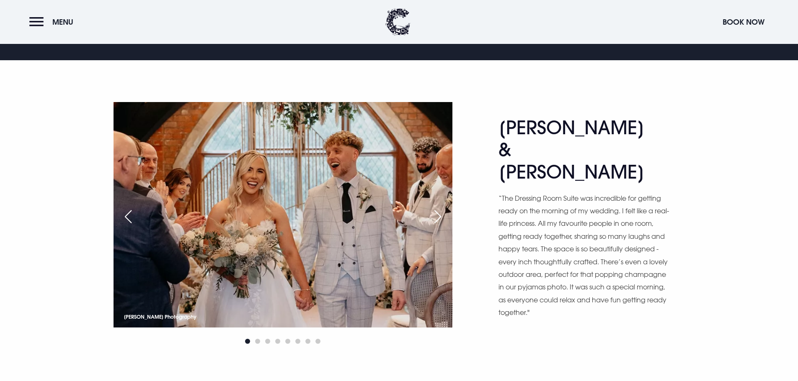
click at [432, 220] on div "Next slide" at bounding box center [437, 217] width 21 height 18
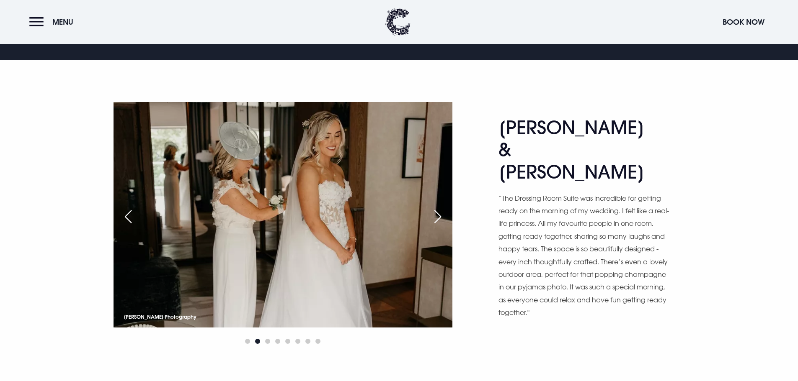
click at [441, 221] on div "Next slide" at bounding box center [437, 217] width 21 height 18
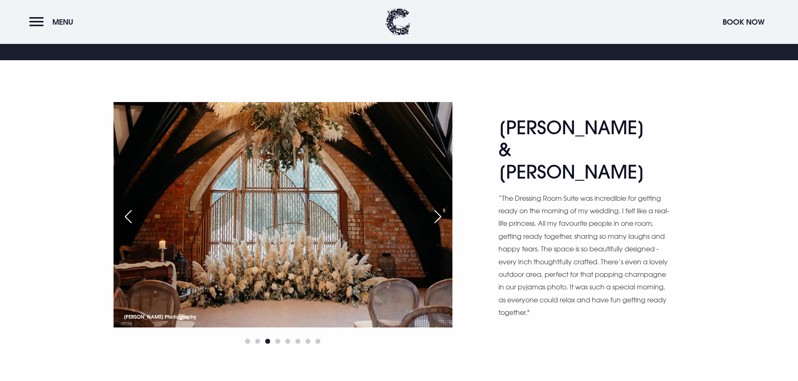
click at [443, 219] on div "Next slide" at bounding box center [437, 217] width 21 height 18
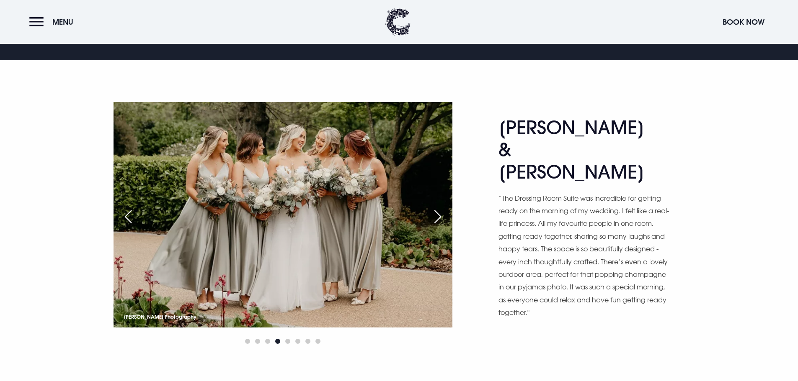
click at [443, 218] on div "Next slide" at bounding box center [437, 217] width 21 height 18
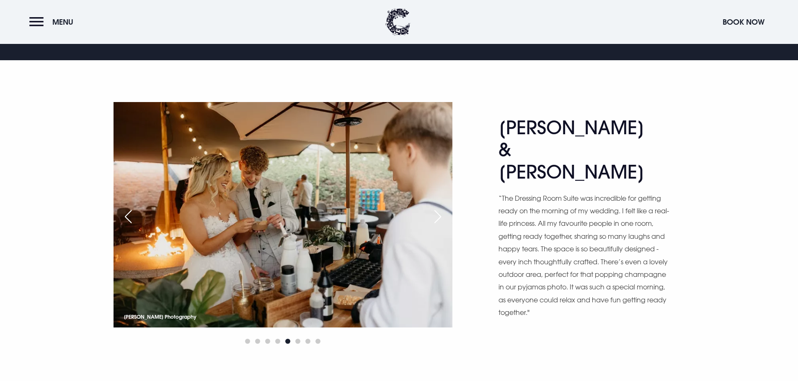
click at [443, 218] on div "Next slide" at bounding box center [437, 217] width 21 height 18
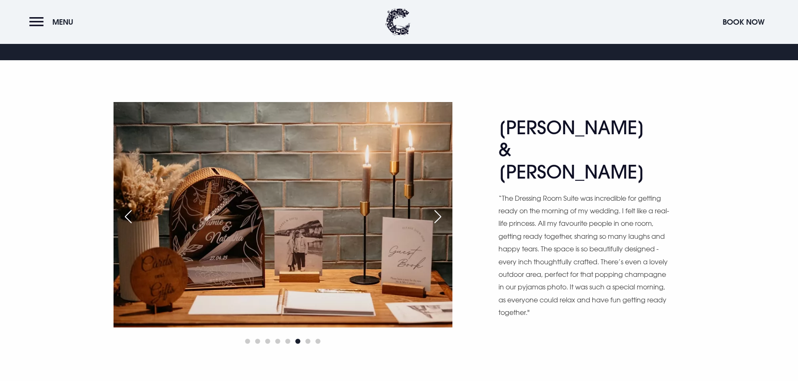
click at [440, 217] on div "Next slide" at bounding box center [437, 217] width 21 height 18
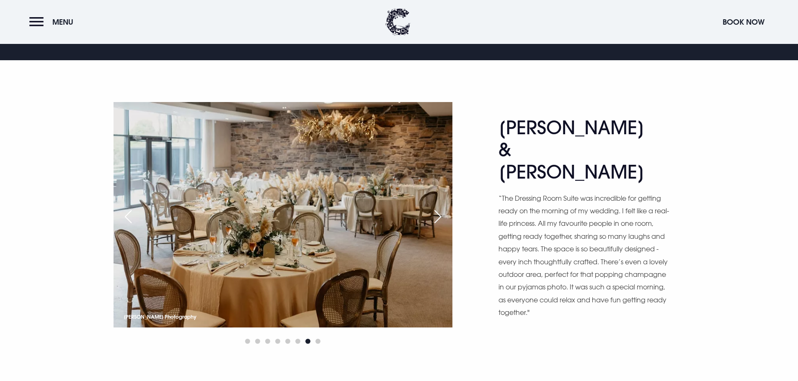
click at [440, 217] on div "Next slide" at bounding box center [437, 217] width 21 height 18
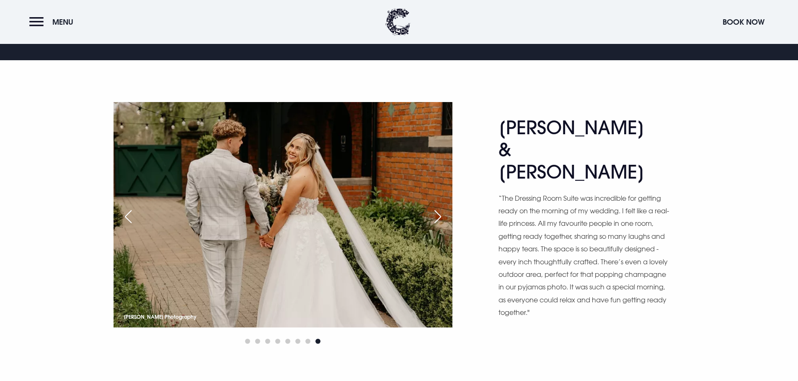
click at [440, 217] on div "Next slide" at bounding box center [437, 217] width 21 height 18
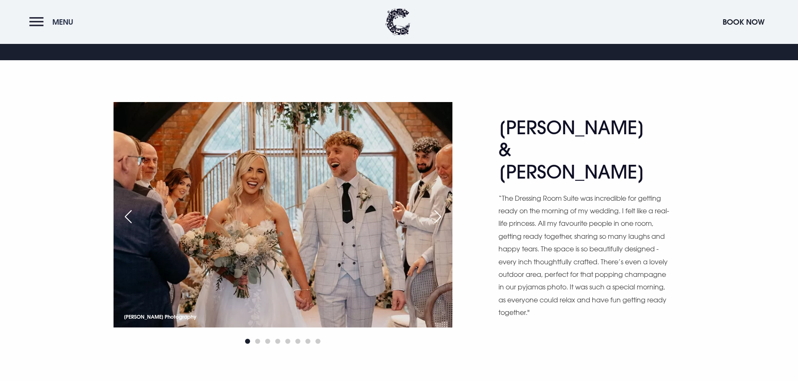
click at [35, 19] on button "Menu" at bounding box center [53, 22] width 48 height 18
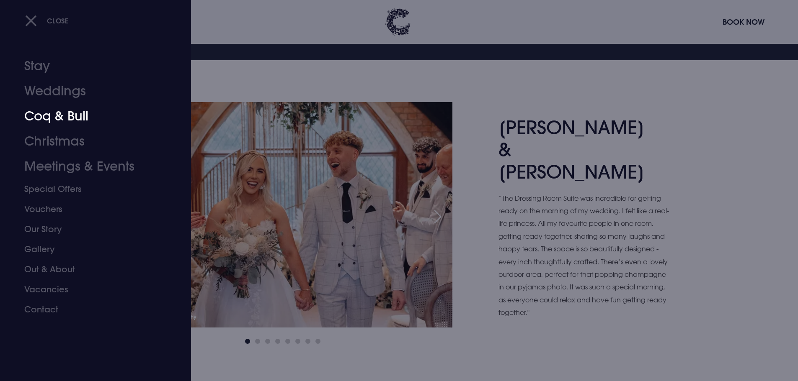
click at [57, 116] on link "Coq & Bull" at bounding box center [90, 116] width 132 height 25
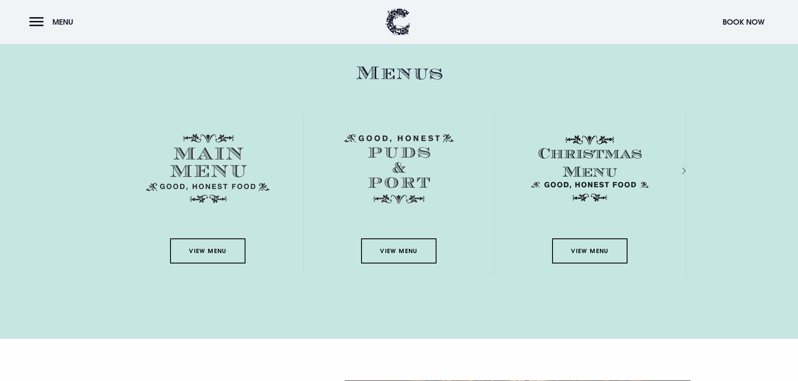
scroll to position [1214, 0]
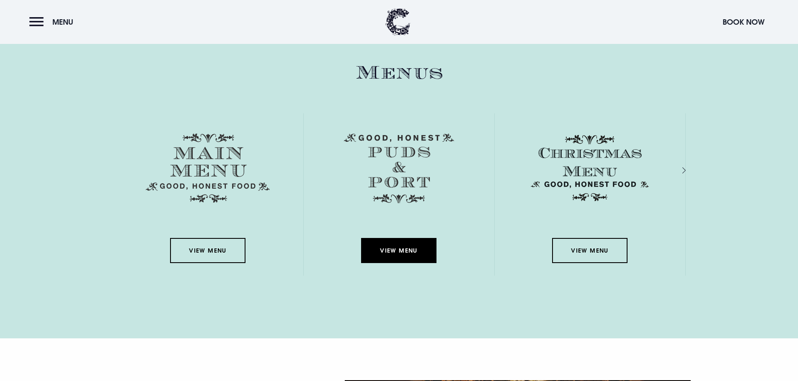
click at [407, 243] on link "View Menu" at bounding box center [398, 250] width 75 height 25
click at [406, 251] on link "View Menu" at bounding box center [398, 250] width 75 height 25
click at [398, 259] on link "View Menu" at bounding box center [398, 250] width 75 height 25
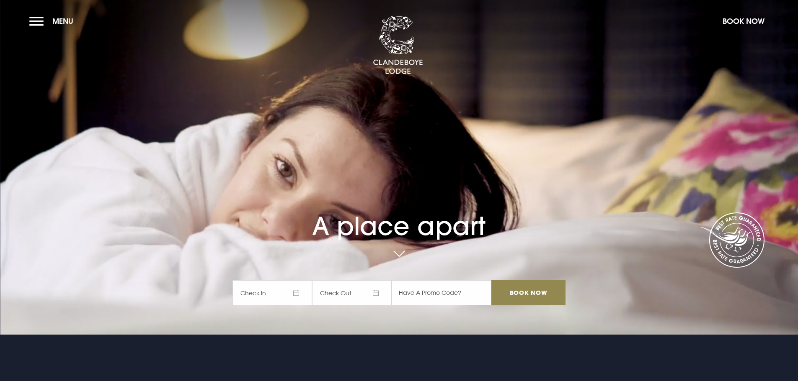
click at [38, 19] on button "Menu" at bounding box center [53, 21] width 48 height 18
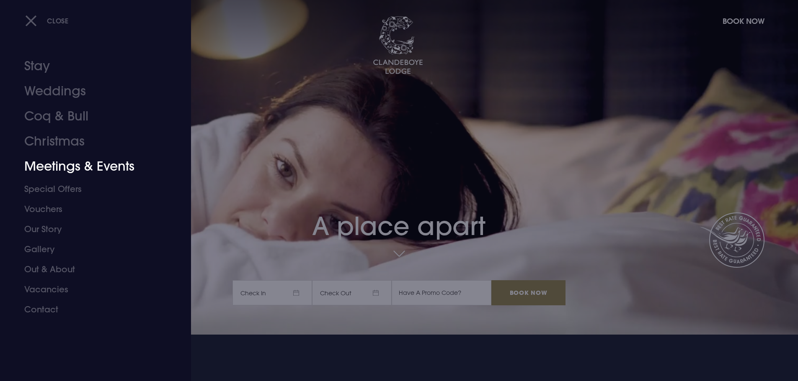
click at [77, 166] on link "Meetings & Events" at bounding box center [90, 166] width 132 height 25
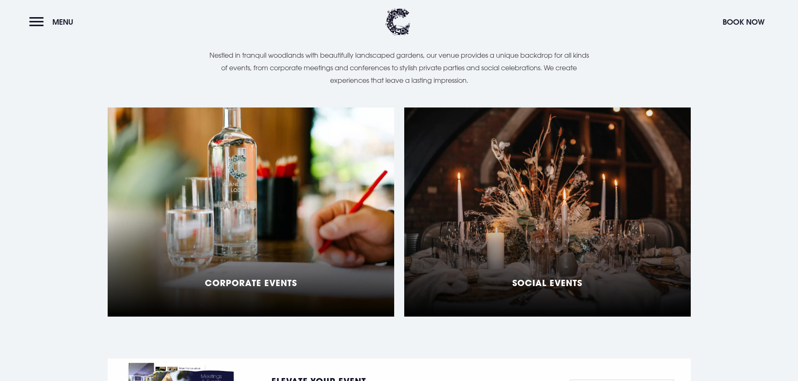
scroll to position [712, 0]
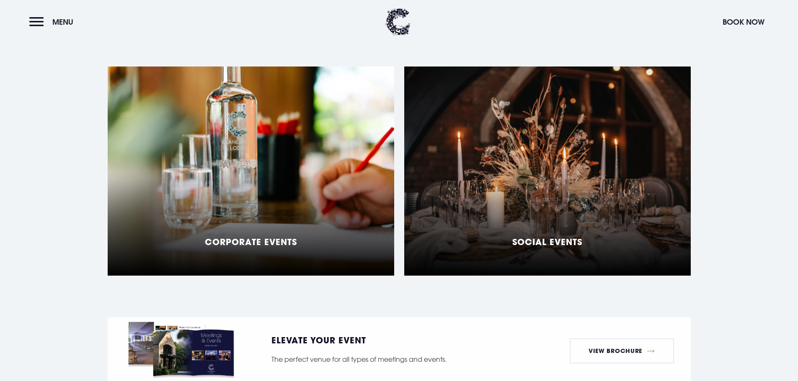
click at [260, 237] on h5 "Corporate Events" at bounding box center [251, 242] width 92 height 10
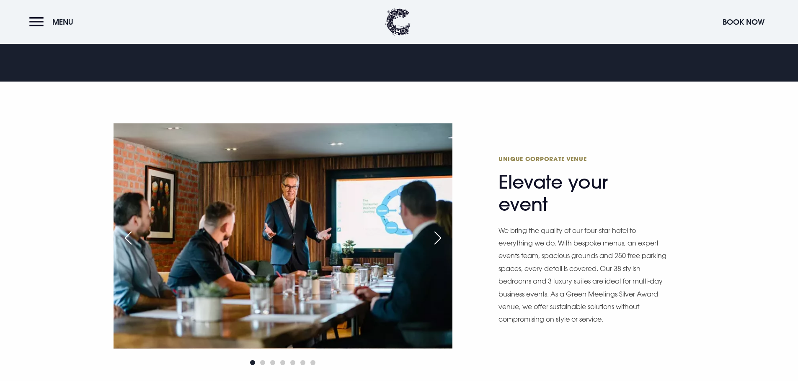
scroll to position [502, 0]
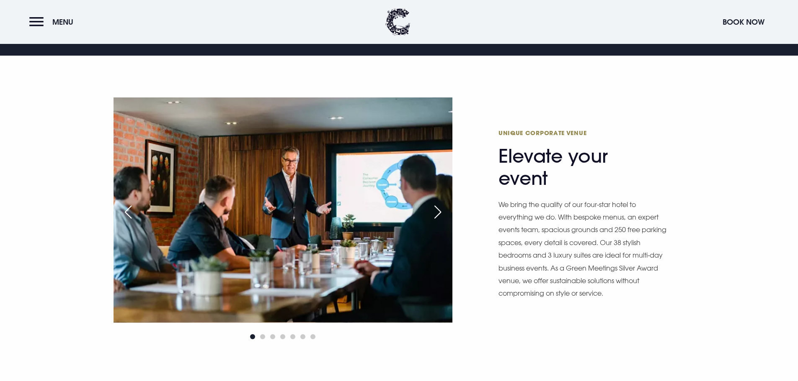
click at [441, 203] on div "Next slide" at bounding box center [437, 212] width 21 height 18
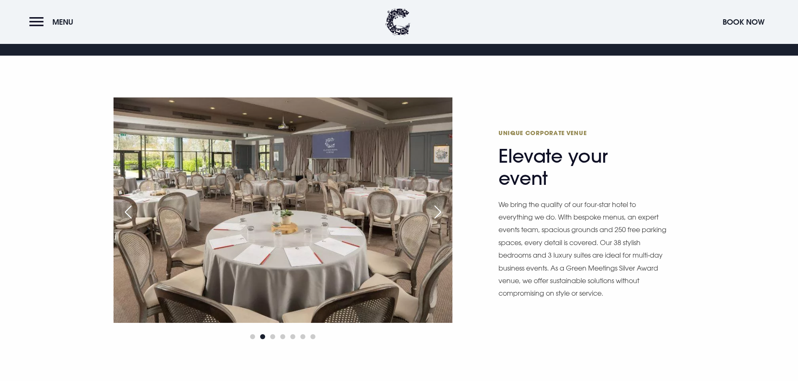
click at [441, 203] on div "Next slide" at bounding box center [437, 212] width 21 height 18
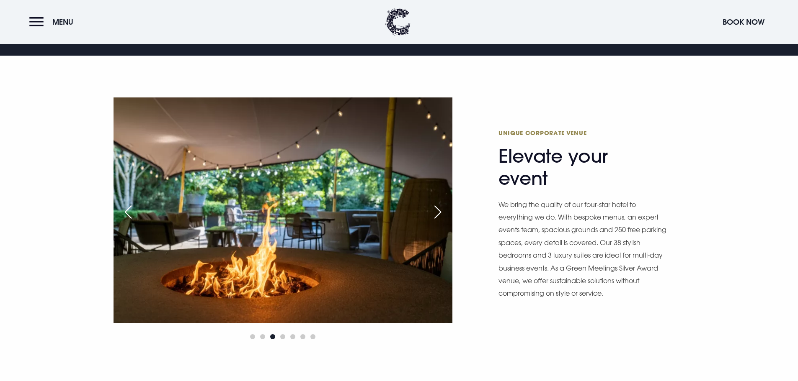
click at [441, 203] on div "Next slide" at bounding box center [437, 212] width 21 height 18
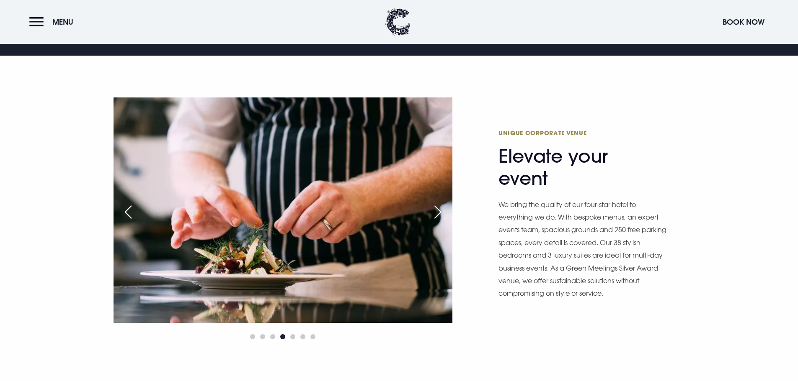
click at [442, 203] on div "Next slide" at bounding box center [437, 212] width 21 height 18
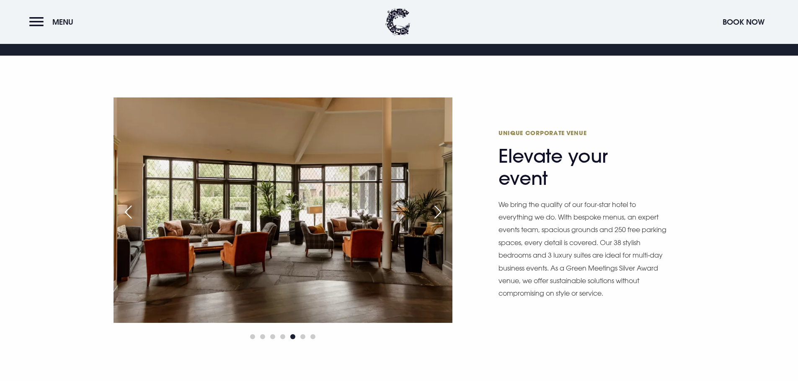
click at [442, 203] on div "Next slide" at bounding box center [437, 212] width 21 height 18
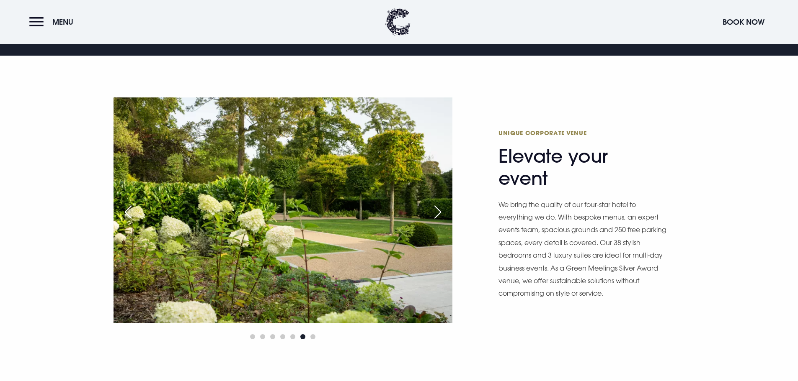
click at [442, 203] on div "Next slide" at bounding box center [437, 212] width 21 height 18
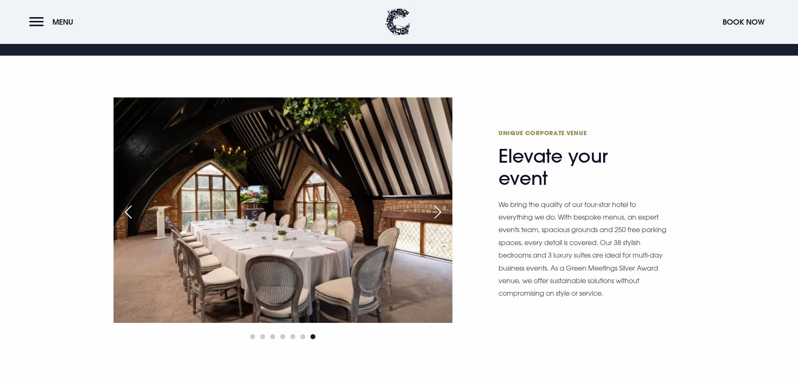
click at [442, 203] on div "Next slide" at bounding box center [437, 212] width 21 height 18
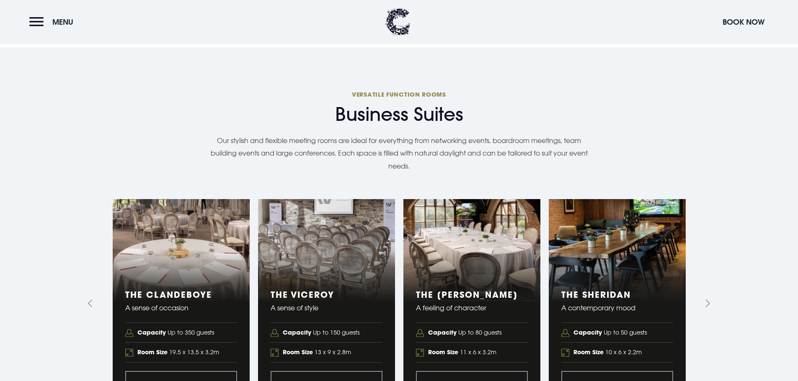
scroll to position [921, 0]
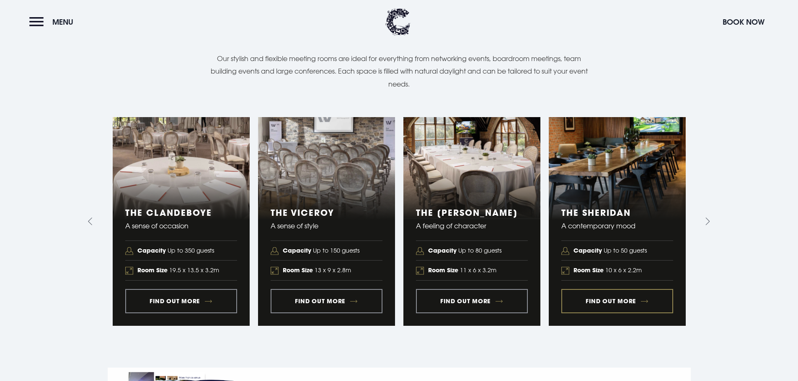
click at [619, 287] on link "4 of 5" at bounding box center [616, 221] width 137 height 209
click at [165, 288] on link "1 of 5" at bounding box center [181, 221] width 137 height 209
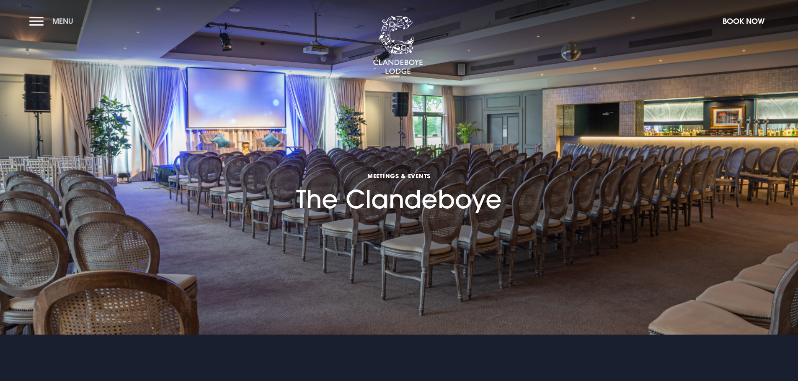
click at [33, 25] on button "Menu" at bounding box center [53, 21] width 48 height 18
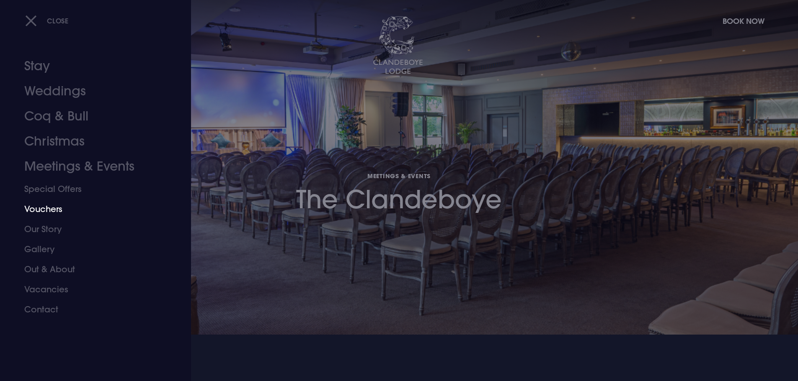
click at [66, 205] on link "Vouchers" at bounding box center [90, 209] width 132 height 20
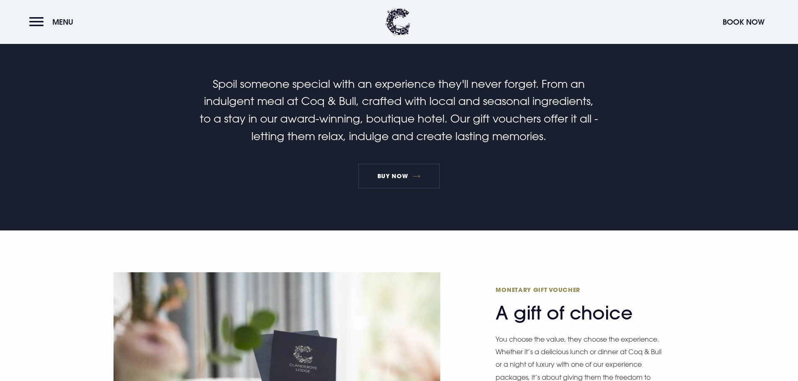
scroll to position [377, 0]
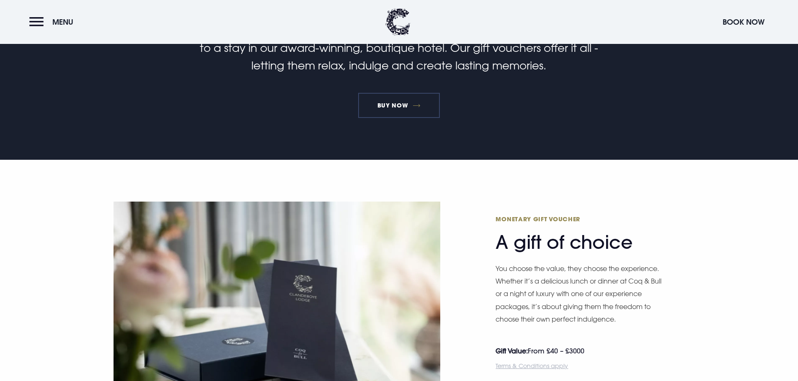
click at [406, 101] on link "BUY NOW" at bounding box center [399, 105] width 82 height 25
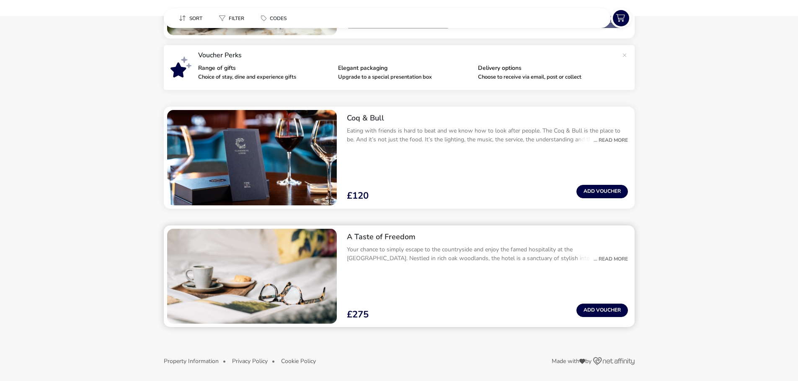
scroll to position [130, 0]
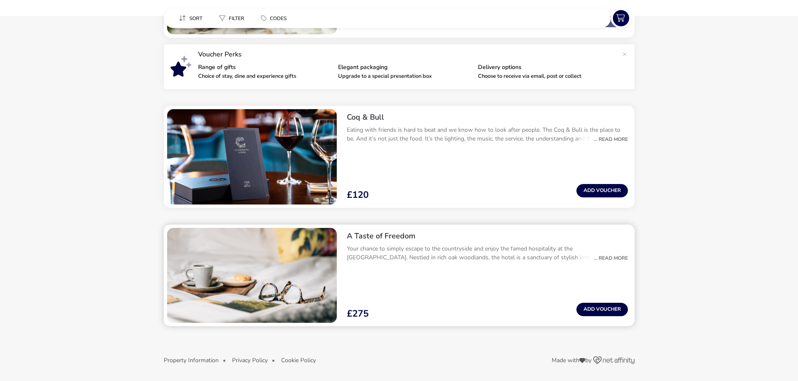
click at [617, 259] on div "... Read More" at bounding box center [608, 259] width 39 height 8
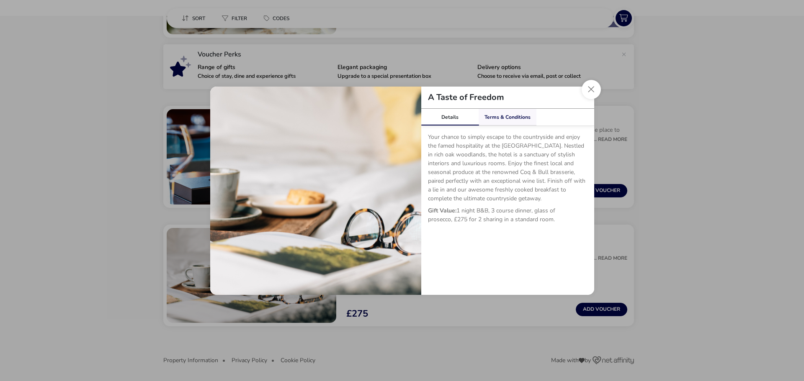
click at [512, 118] on link "Terms & Conditions" at bounding box center [508, 117] width 58 height 17
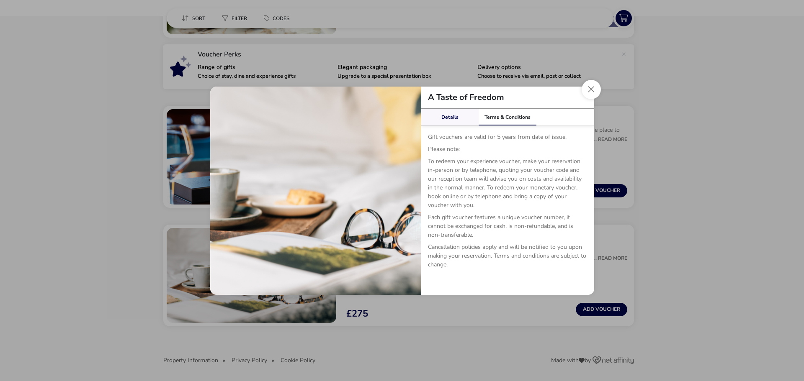
click at [463, 116] on link "Details" at bounding box center [450, 117] width 58 height 17
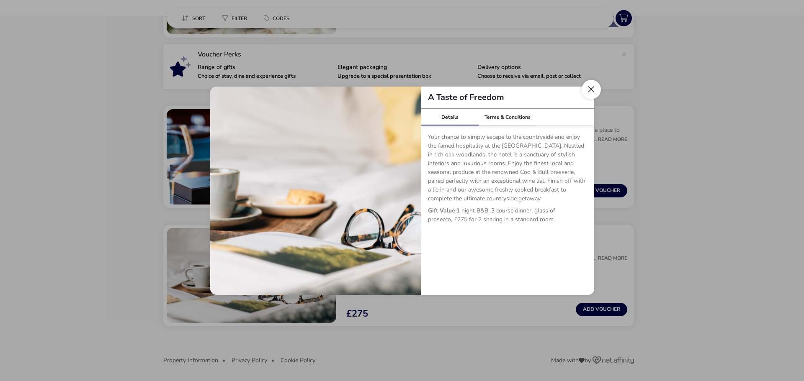
click at [598, 91] on button "Close dialog" at bounding box center [590, 89] width 19 height 19
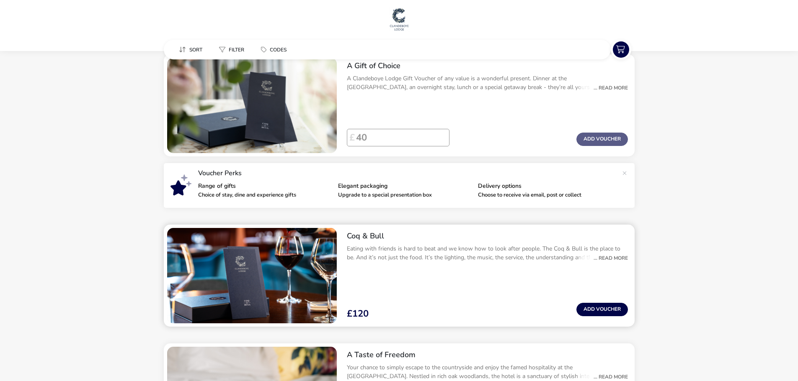
scroll to position [0, 0]
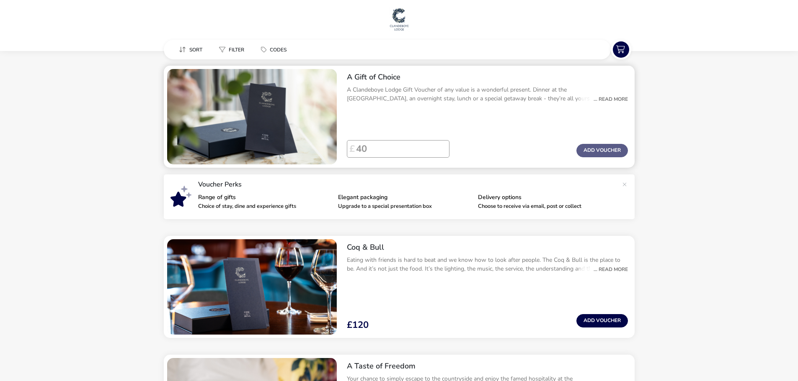
click at [610, 102] on div "... Read More" at bounding box center [608, 99] width 39 height 8
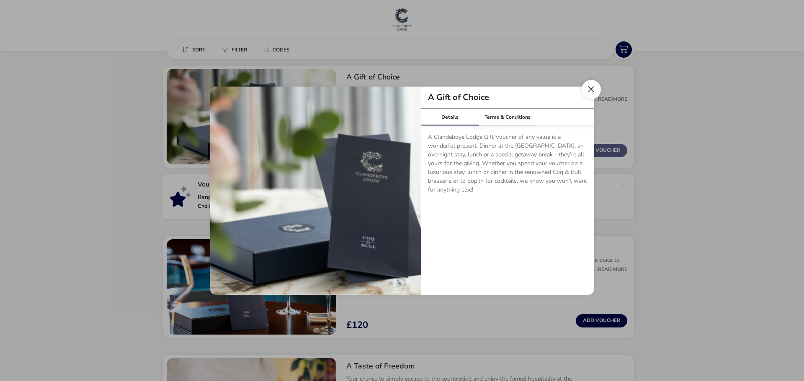
click at [594, 89] on button "Close dialog" at bounding box center [590, 89] width 19 height 19
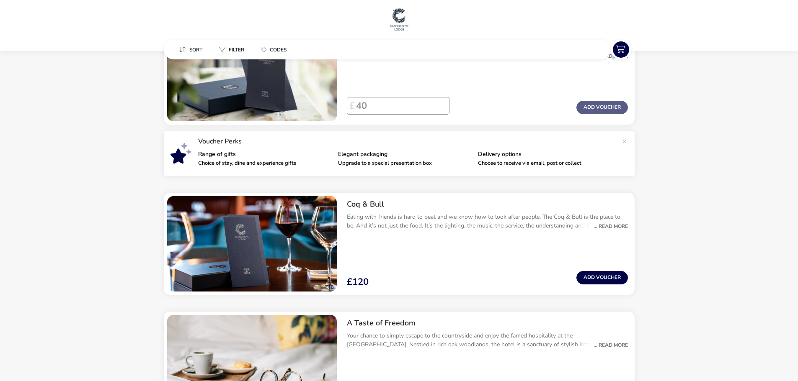
scroll to position [84, 0]
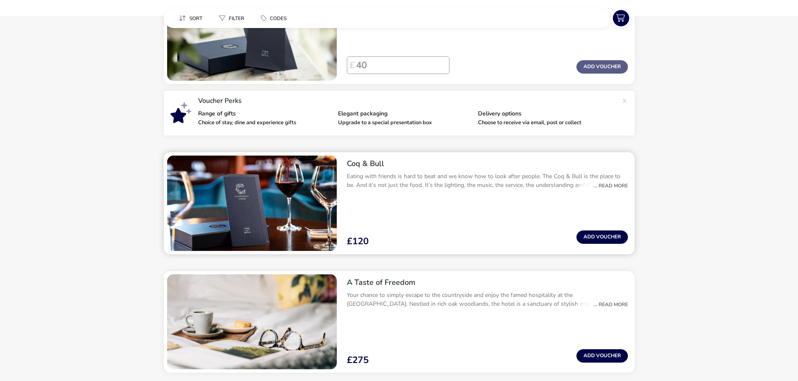
click at [614, 187] on div "... Read More" at bounding box center [608, 186] width 39 height 8
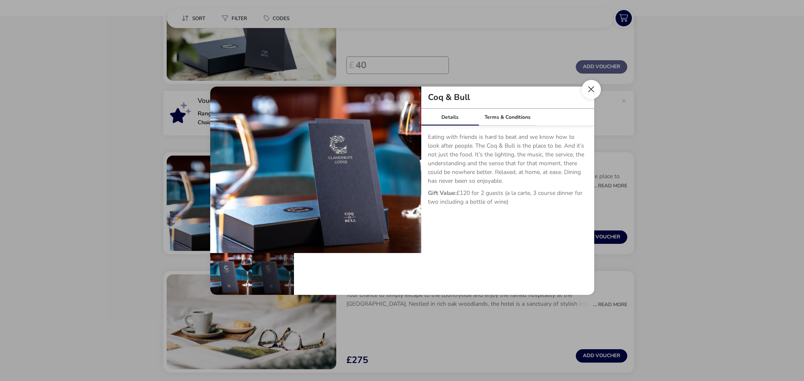
click at [597, 86] on button "Close dialog" at bounding box center [590, 89] width 19 height 19
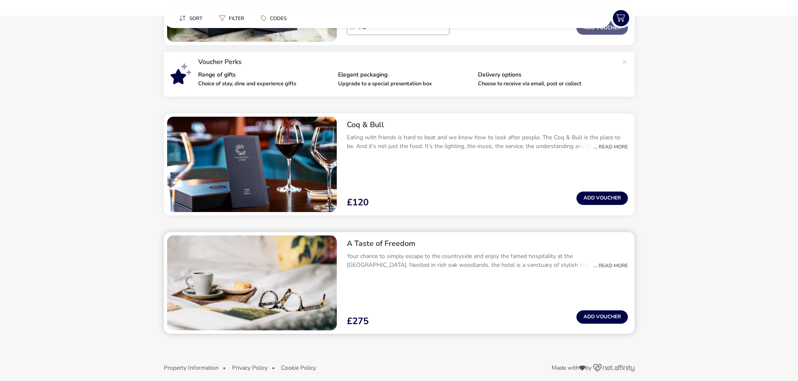
scroll to position [130, 0]
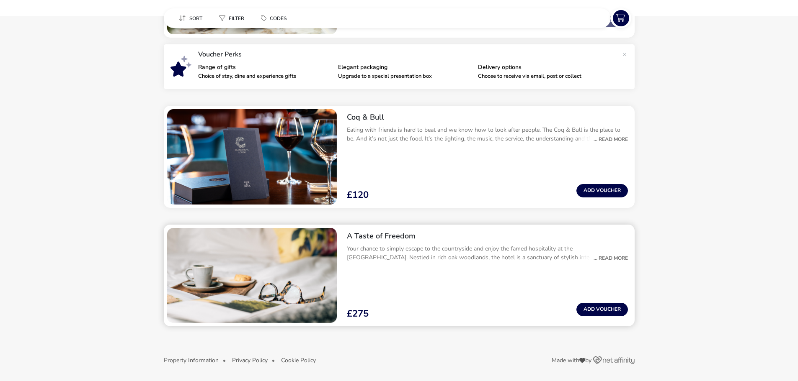
click at [614, 256] on div "... Read More" at bounding box center [608, 259] width 39 height 8
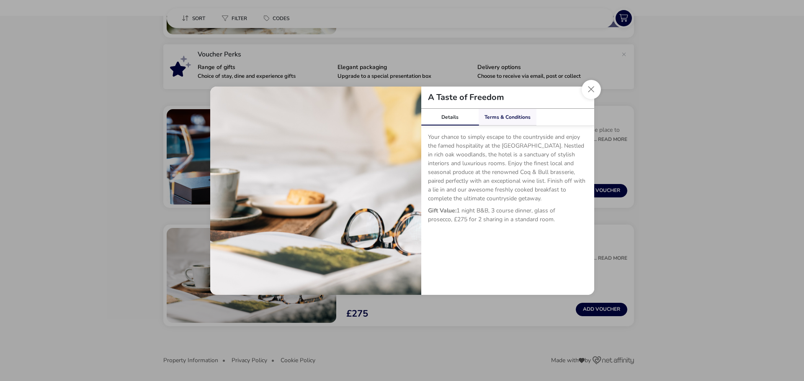
click at [520, 120] on link "Terms & Conditions" at bounding box center [508, 117] width 58 height 17
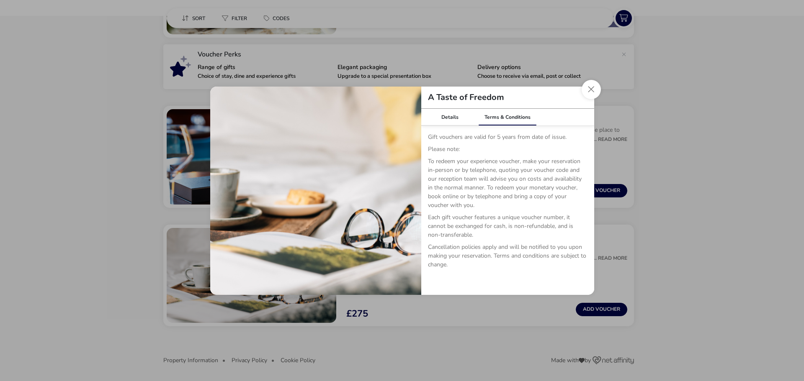
drag, startPoint x: 596, startPoint y: 87, endPoint x: 587, endPoint y: 97, distance: 12.4
click at [597, 87] on button "Close dialog" at bounding box center [590, 89] width 19 height 19
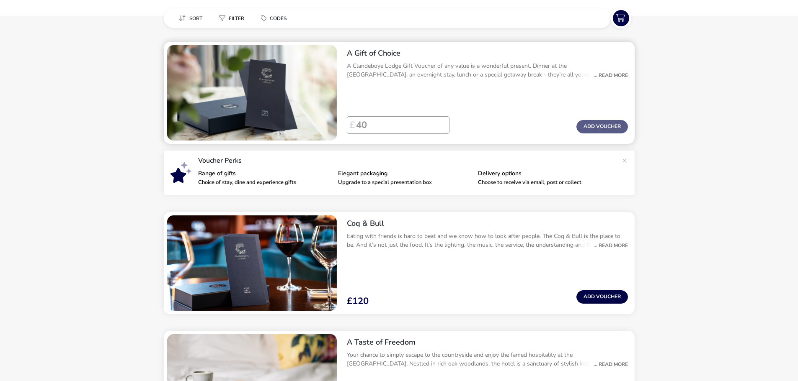
scroll to position [0, 0]
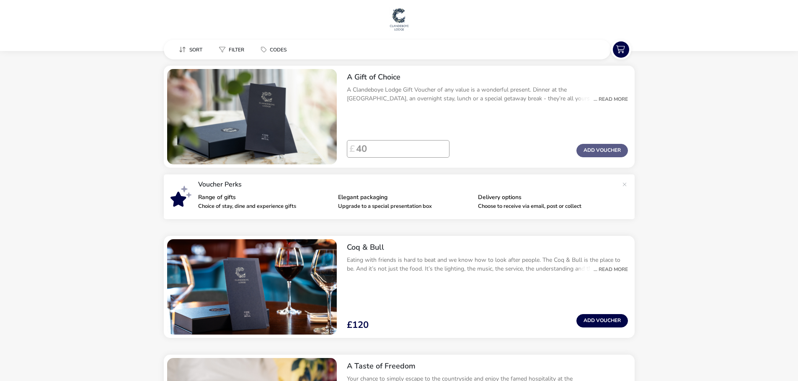
click at [412, 17] on h1 at bounding box center [398, 20] width 791 height 27
click at [400, 21] on img at bounding box center [398, 19] width 21 height 25
